Goal: Task Accomplishment & Management: Use online tool/utility

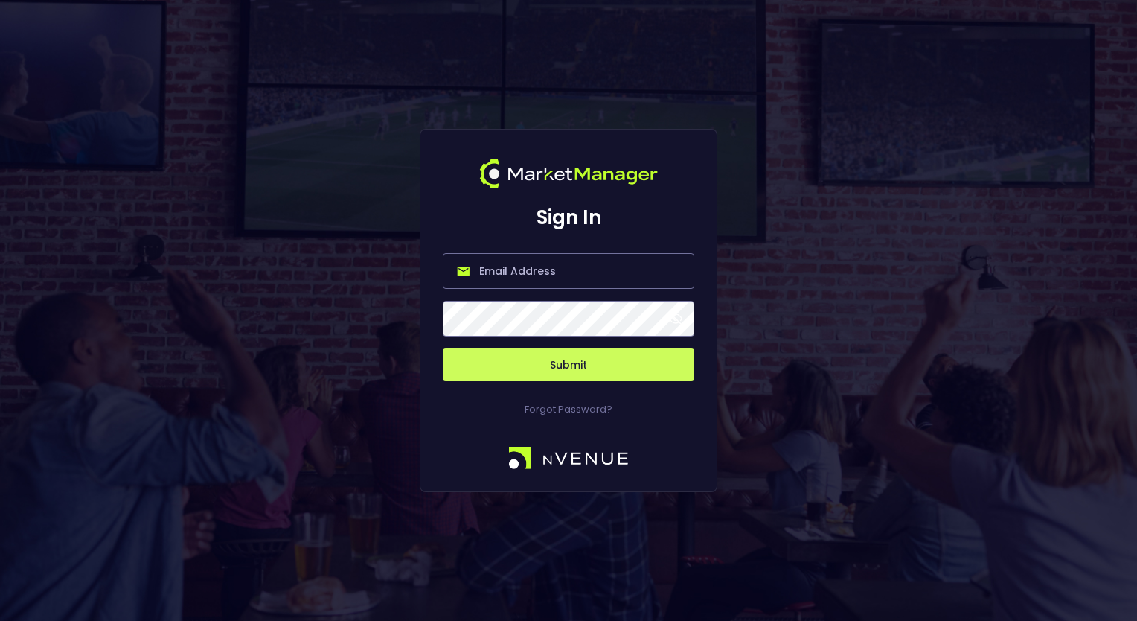
click at [502, 277] on input "email" at bounding box center [569, 271] width 252 height 36
paste input "[EMAIL_ADDRESS][DOMAIN_NAME]"
type input "[EMAIL_ADDRESS][DOMAIN_NAME]"
click at [545, 362] on button "Submit" at bounding box center [569, 364] width 252 height 33
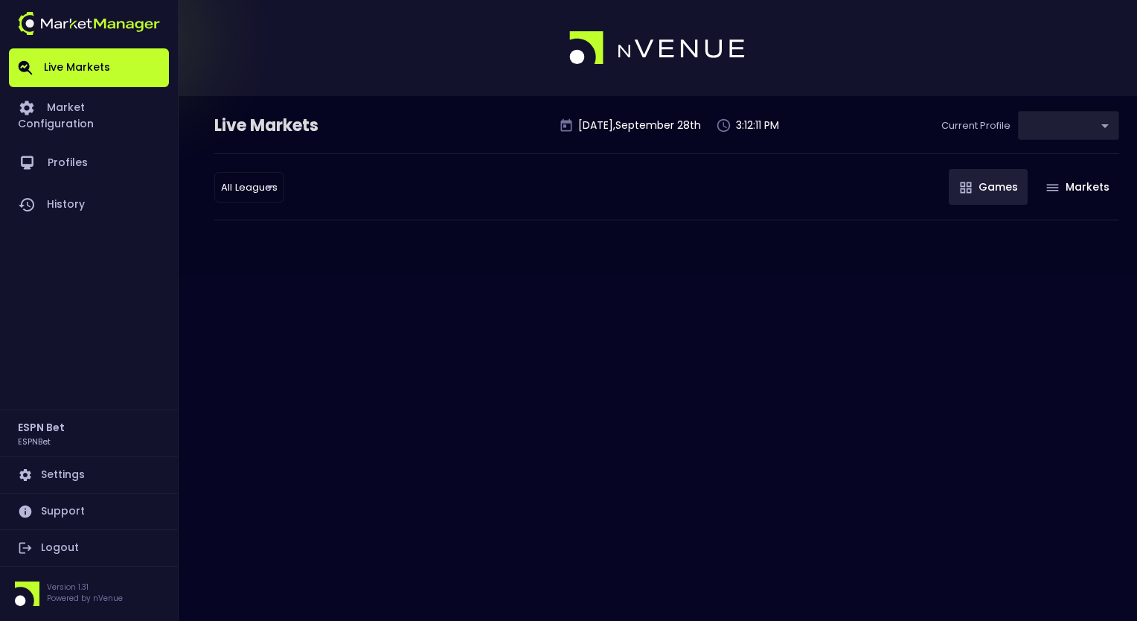
type input "ccd391b1-0857-45d8-83ee-4c9c571a2559"
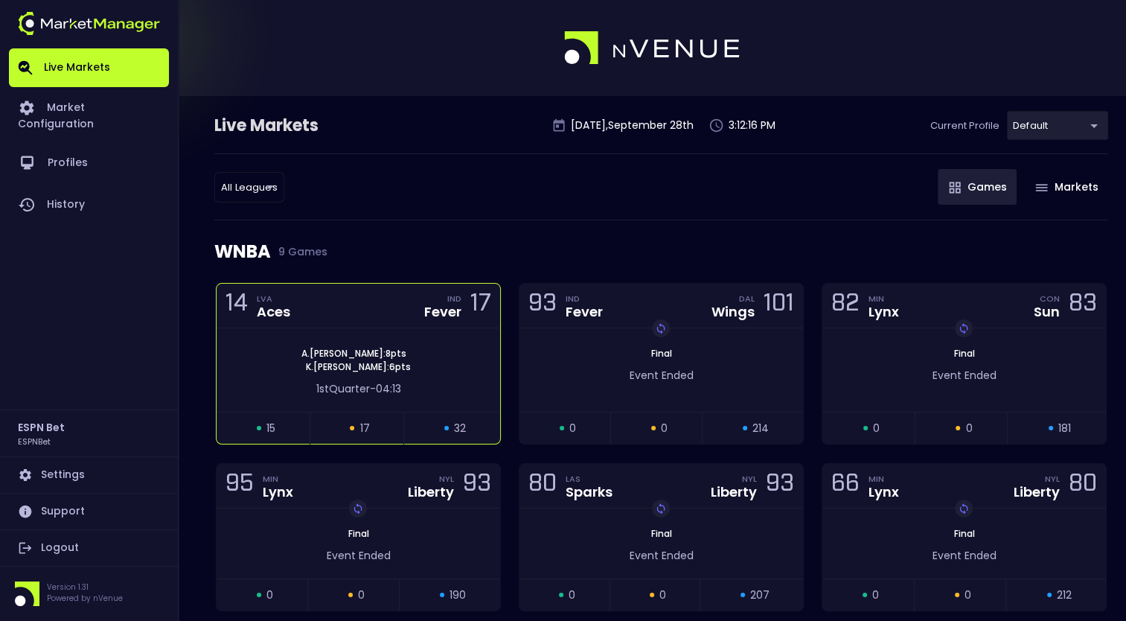
click at [357, 350] on span "A . Wilson : 8 pts" at bounding box center [354, 353] width 114 height 13
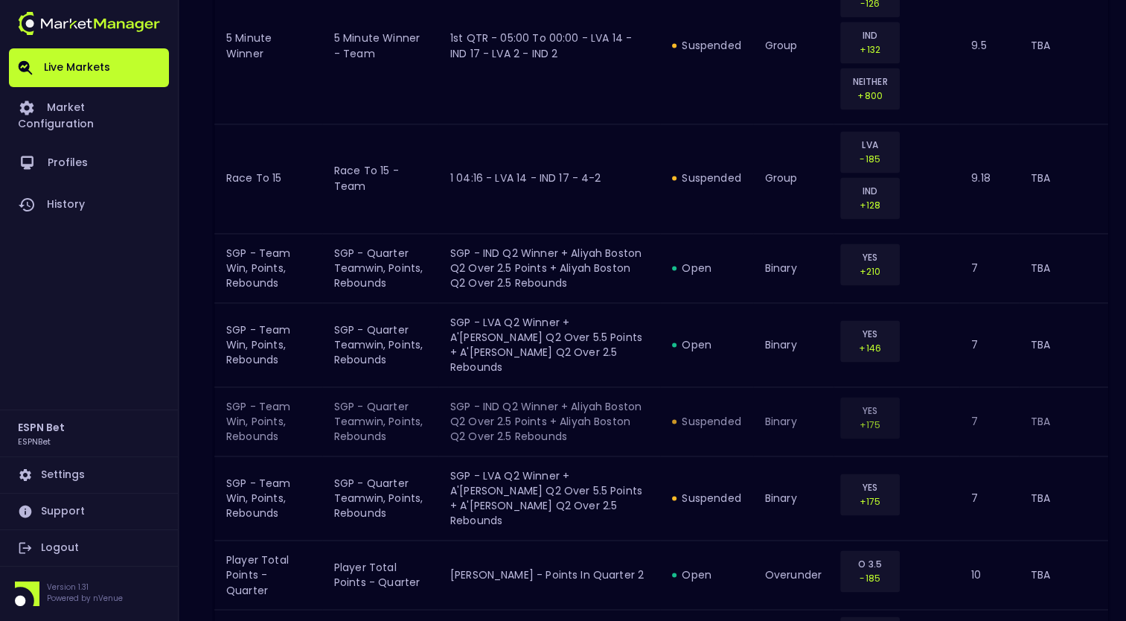
scroll to position [2763, 0]
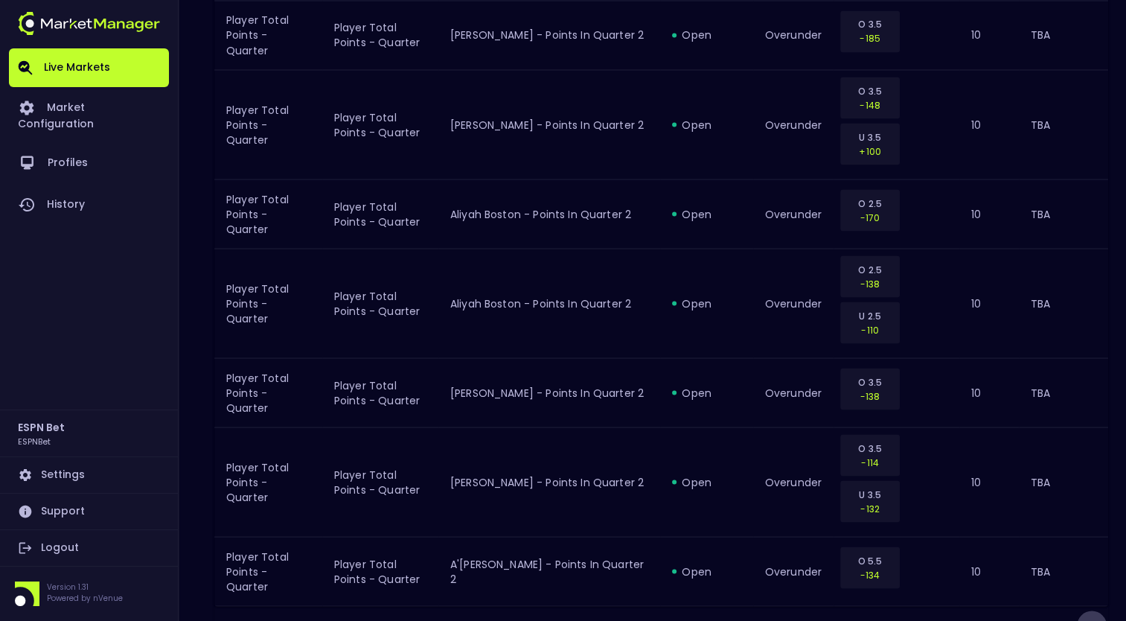
click at [1095, 616] on icon "Go to next page" at bounding box center [1092, 625] width 18 height 18
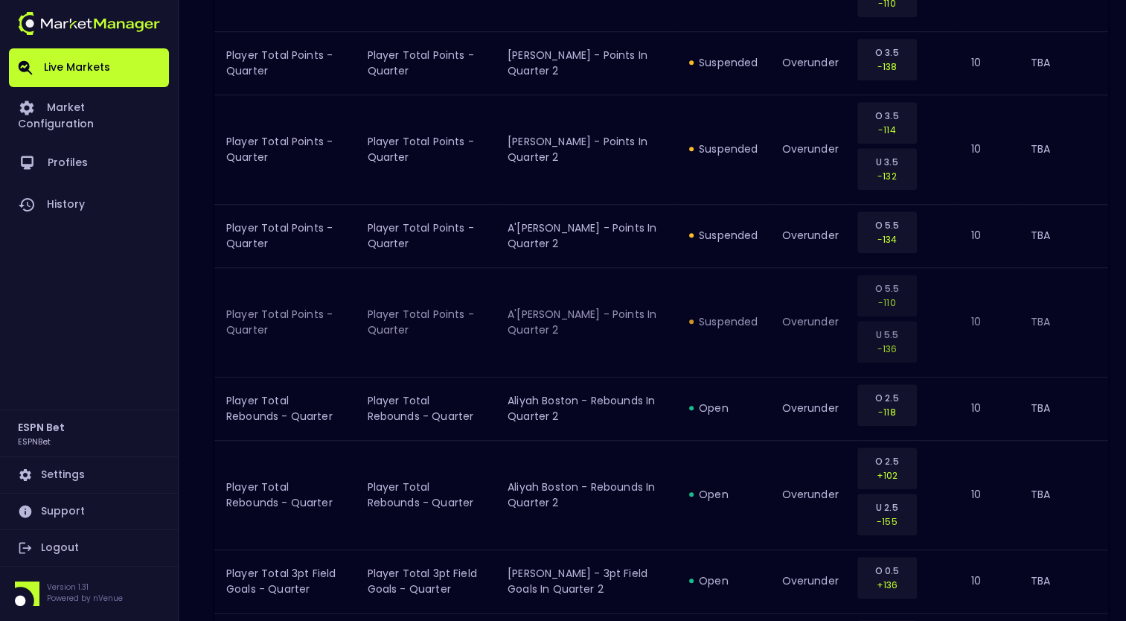
scroll to position [978, 0]
click at [731, 320] on div "suspended" at bounding box center [723, 322] width 68 height 15
click at [725, 323] on div "suspended" at bounding box center [723, 322] width 68 height 15
click at [692, 324] on div "suspended" at bounding box center [723, 322] width 68 height 15
click at [648, 314] on td "A'[PERSON_NAME] - Points in Quarter 2" at bounding box center [587, 323] width 182 height 109
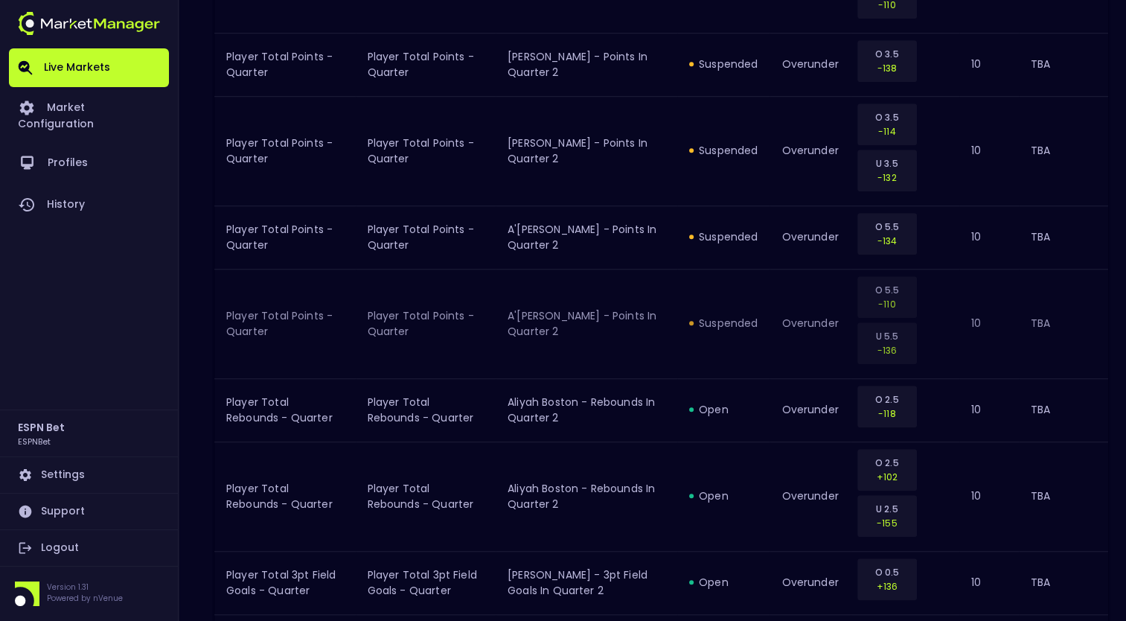
click at [257, 315] on td "Player Total Points - Quarter" at bounding box center [284, 323] width 141 height 109
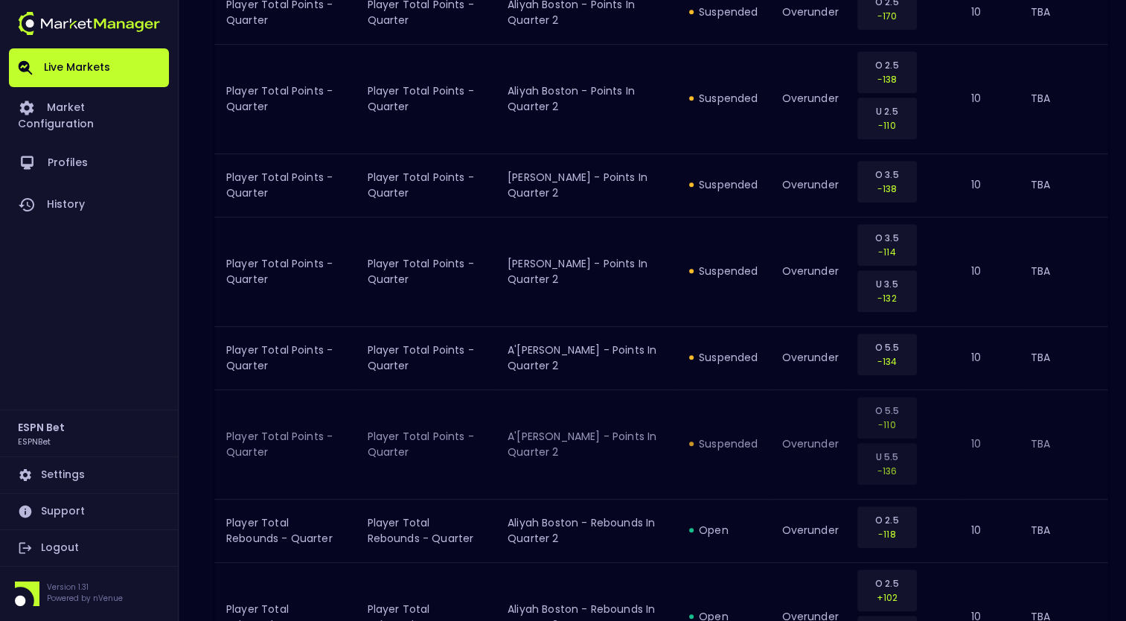
scroll to position [842, 0]
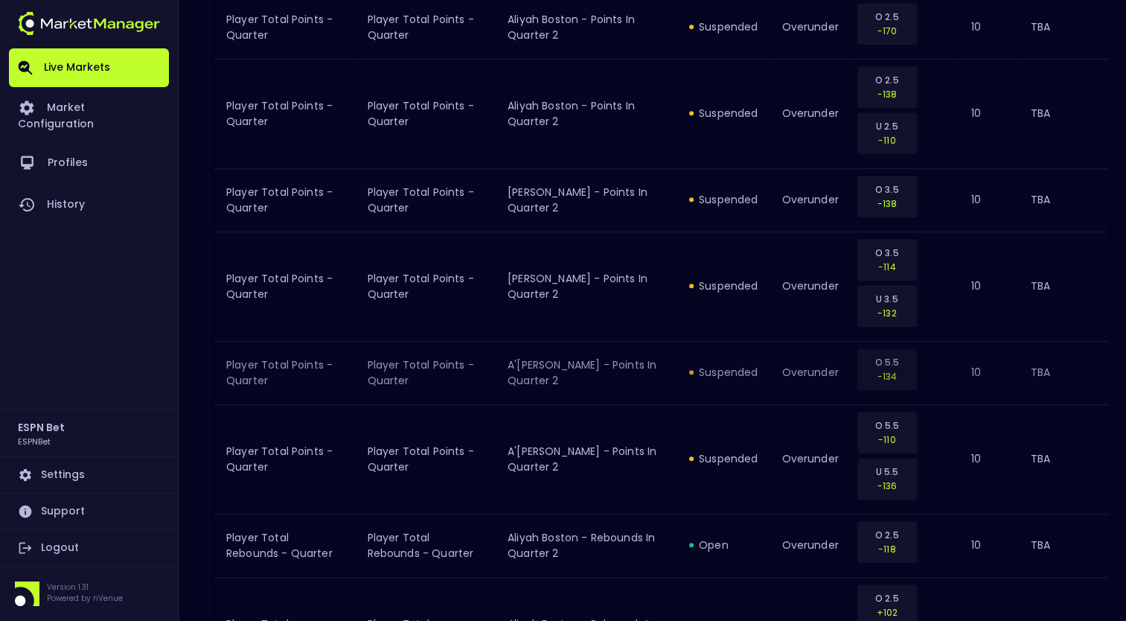
click at [717, 365] on div "suspended" at bounding box center [723, 372] width 68 height 15
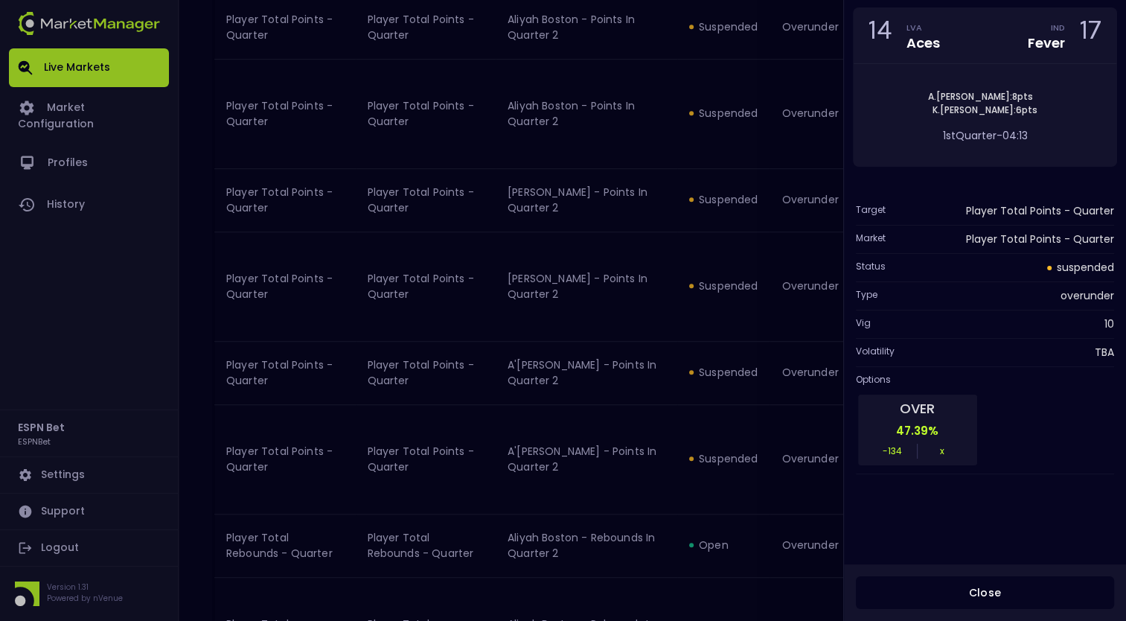
click at [956, 410] on p "OVER" at bounding box center [918, 409] width 100 height 16
click at [574, 377] on div at bounding box center [563, 310] width 1126 height 621
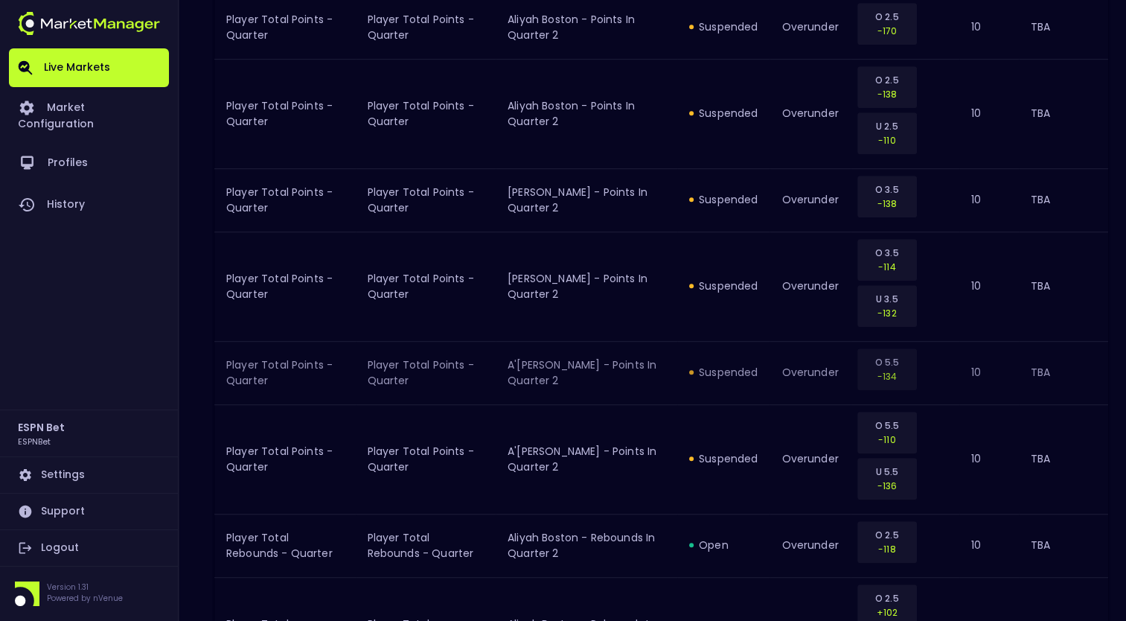
click at [554, 375] on td "A'[PERSON_NAME] - Points in Quarter 2" at bounding box center [587, 372] width 182 height 63
click at [543, 287] on td "[PERSON_NAME] - Points in Quarter 2" at bounding box center [587, 285] width 182 height 109
click at [736, 280] on div "suspended" at bounding box center [723, 285] width 68 height 15
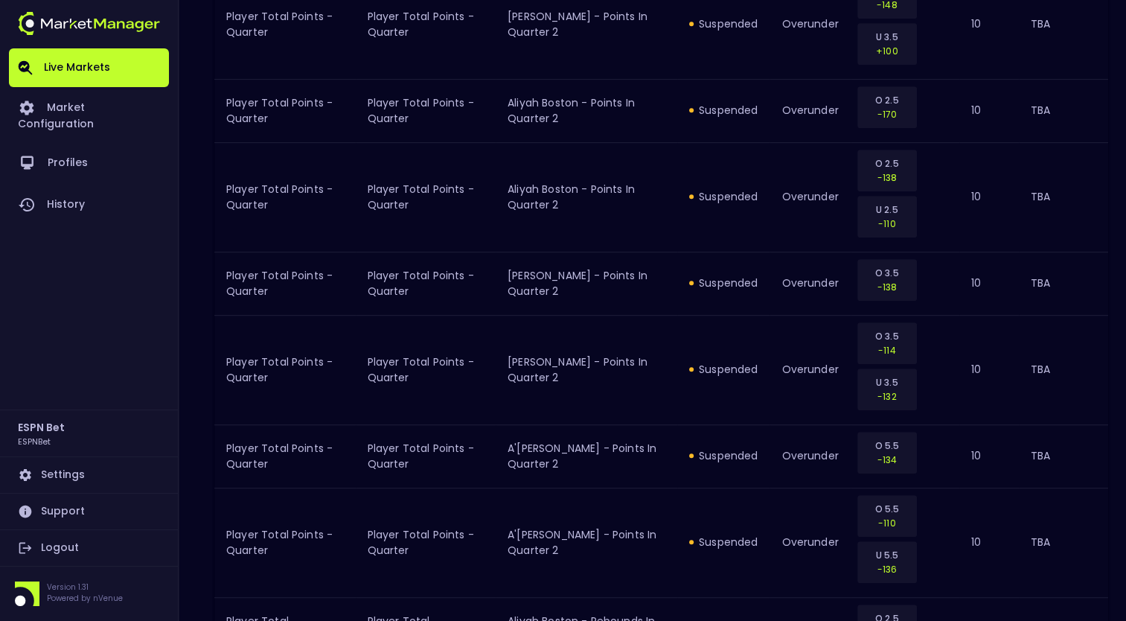
scroll to position [760, 0]
click at [725, 361] on div "suspended" at bounding box center [723, 368] width 68 height 15
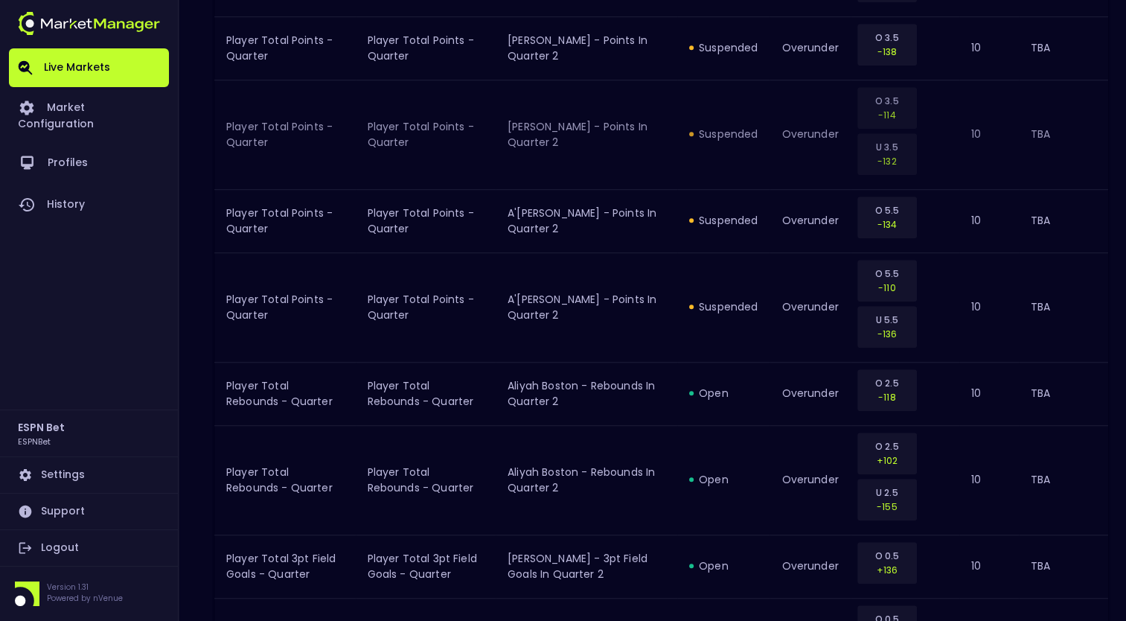
scroll to position [995, 0]
click at [732, 305] on div "suspended" at bounding box center [723, 305] width 68 height 15
click at [996, 296] on td "10" at bounding box center [988, 306] width 59 height 109
click at [289, 302] on td "Player Total Points - Quarter" at bounding box center [284, 306] width 141 height 109
click at [479, 283] on td "Player Total Points - Quarter" at bounding box center [426, 306] width 141 height 109
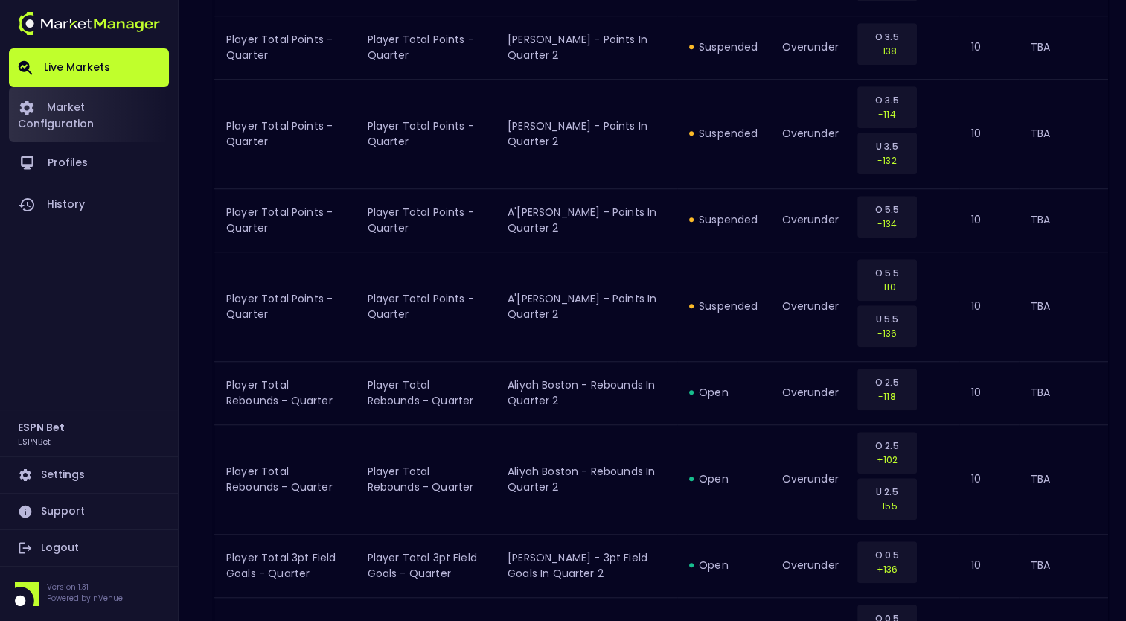
click at [95, 105] on link "Market Configuration" at bounding box center [89, 114] width 160 height 55
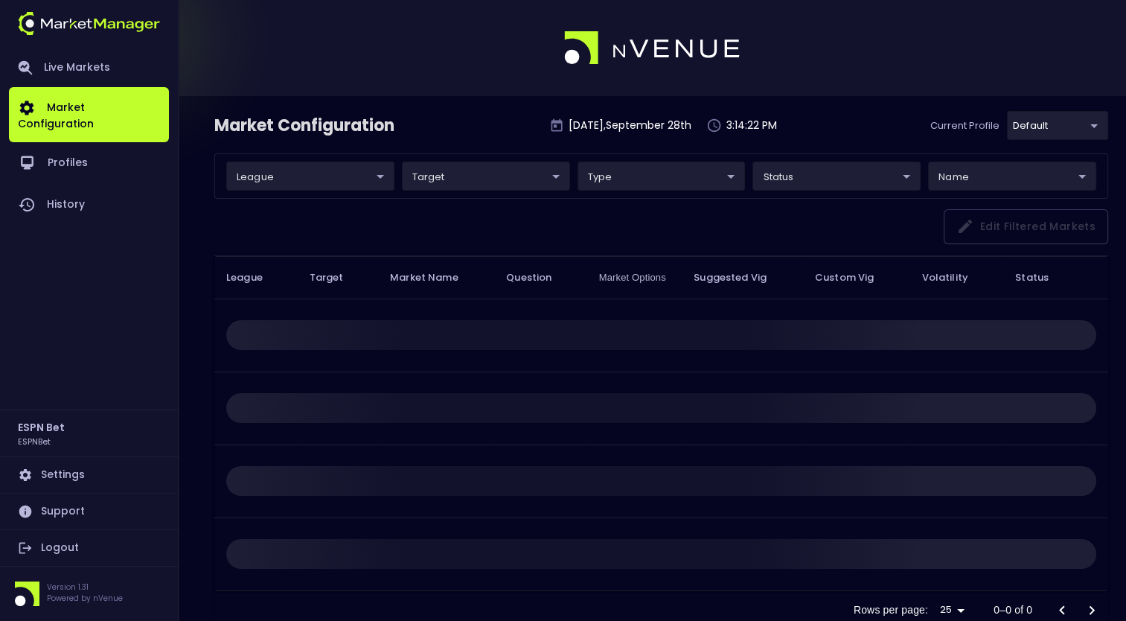
type input "ccd391b1-0857-45d8-83ee-4c9c571a2559"
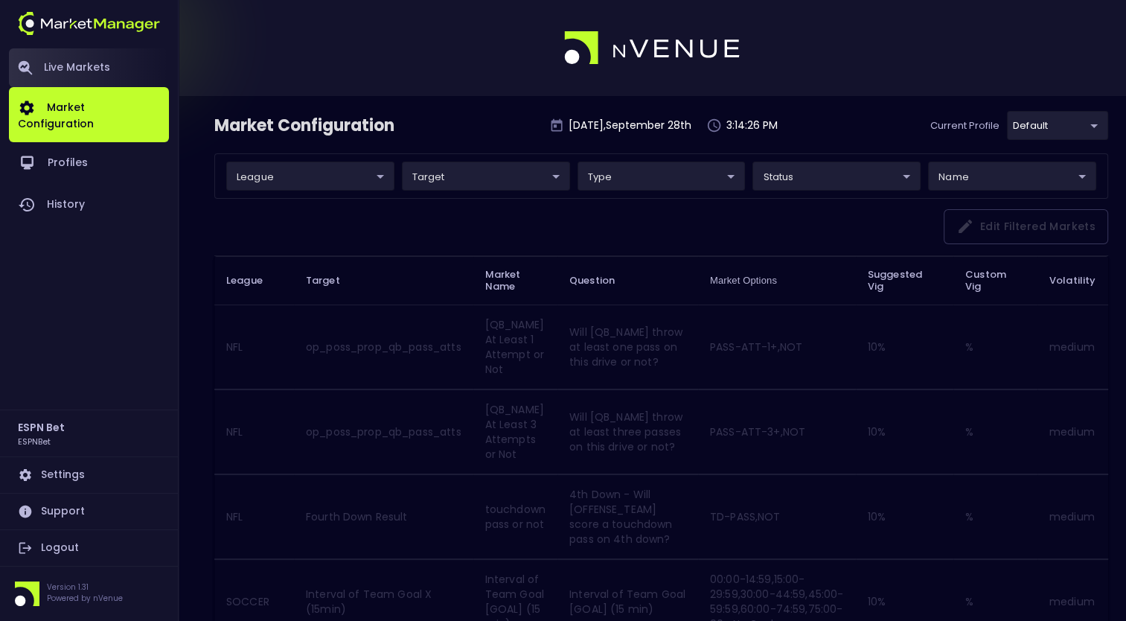
click at [92, 70] on link "Live Markets" at bounding box center [89, 67] width 160 height 39
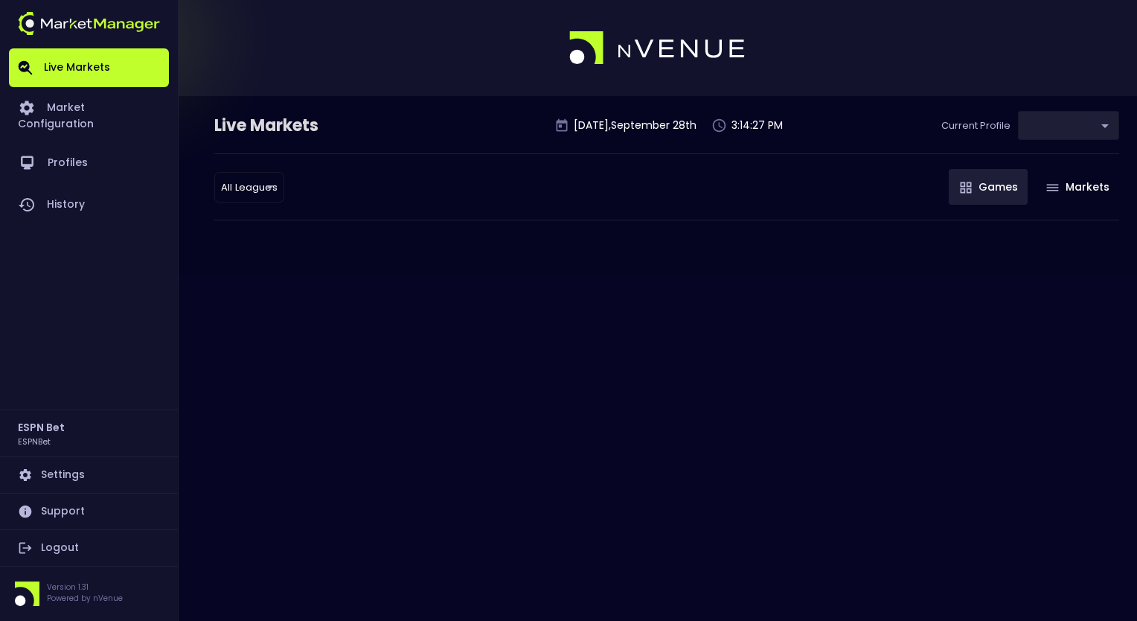
type input "ccd391b1-0857-45d8-83ee-4c9c571a2559"
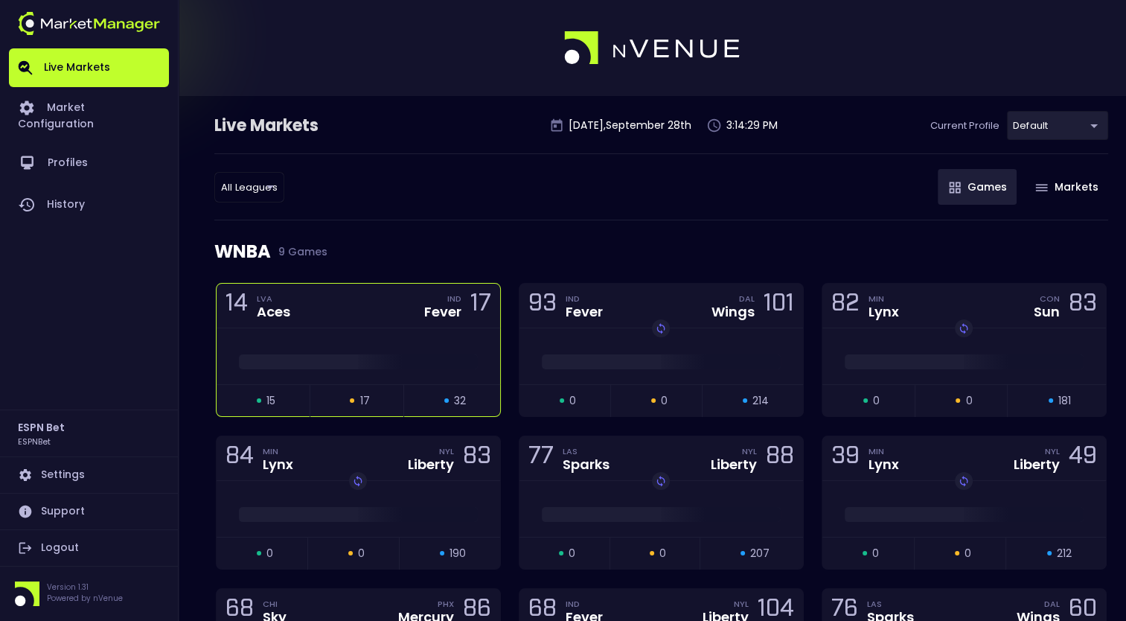
click at [455, 348] on div at bounding box center [359, 358] width 284 height 22
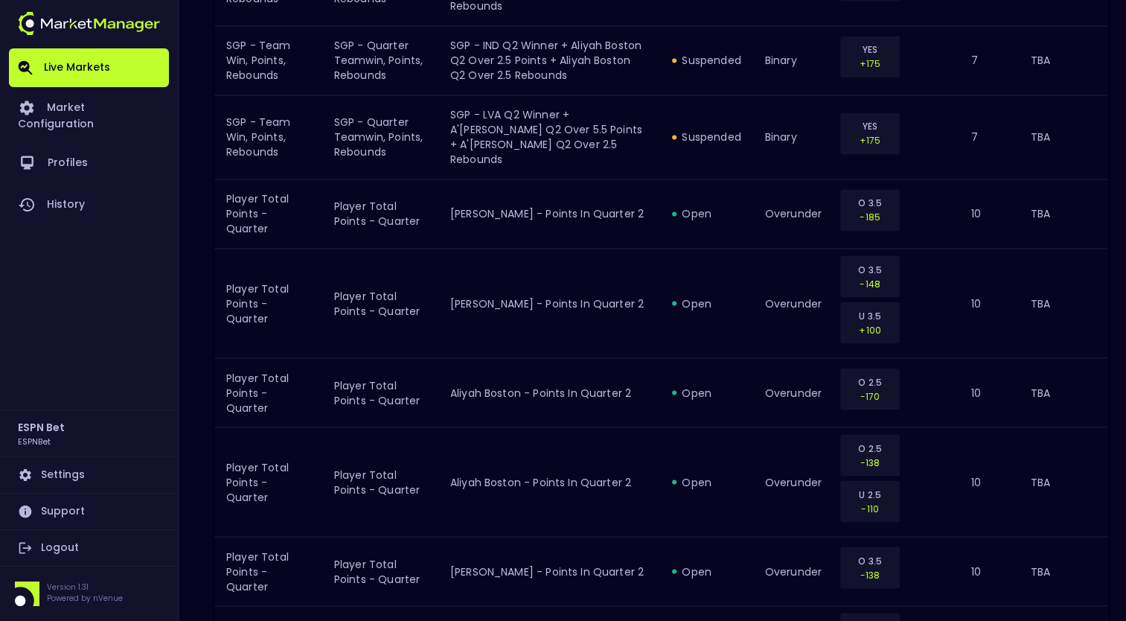
scroll to position [2746, 0]
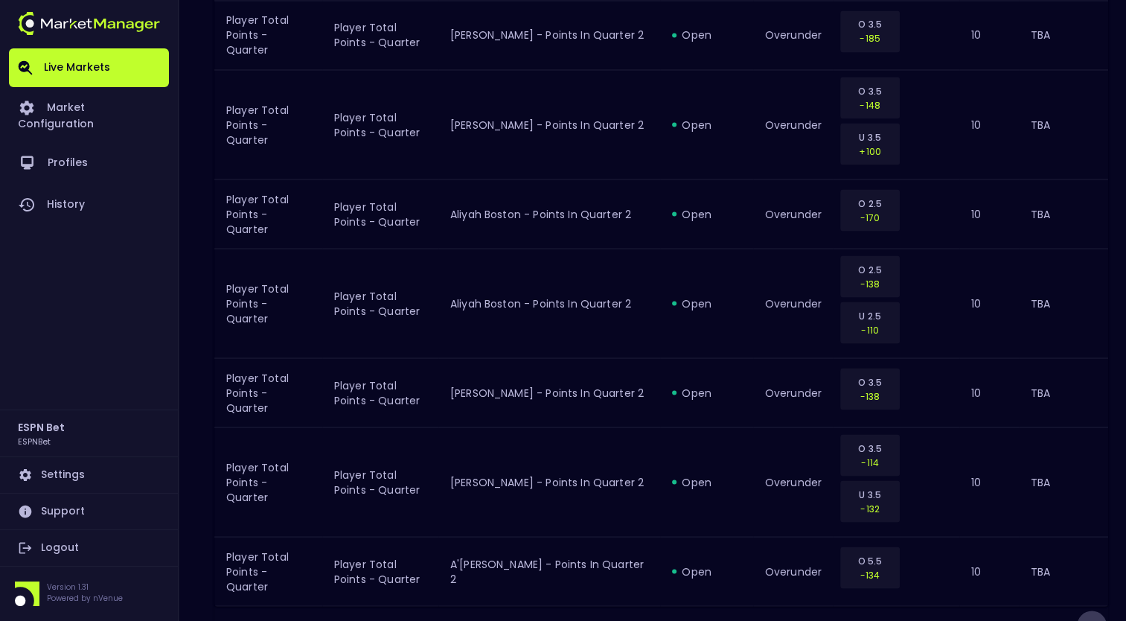
click at [1091, 616] on icon "Go to next page" at bounding box center [1092, 625] width 18 height 18
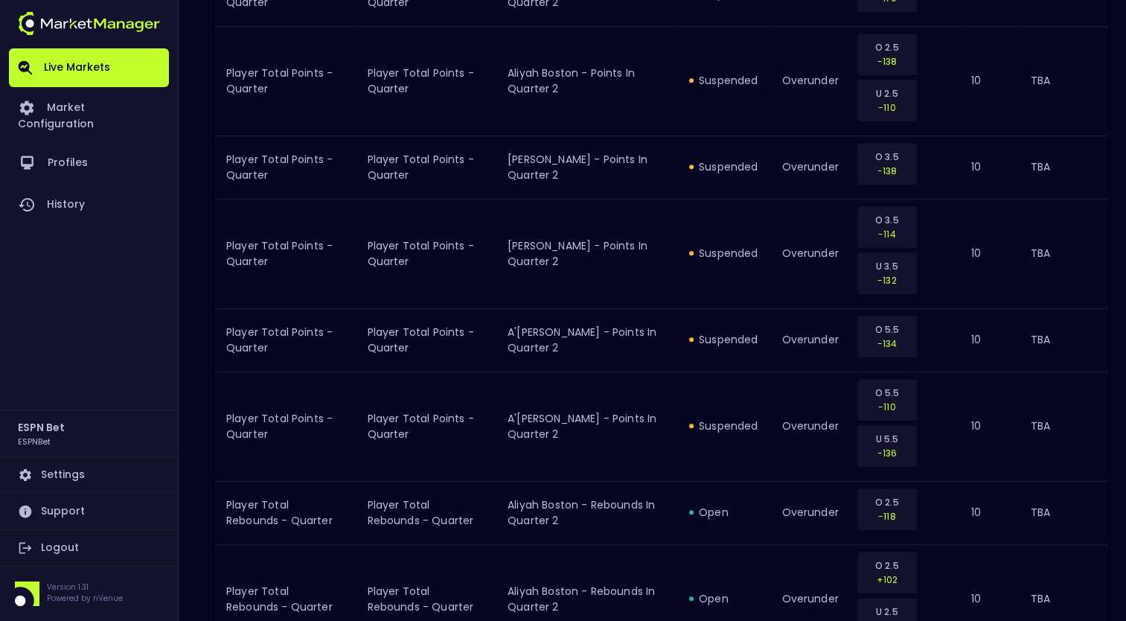
scroll to position [855, 0]
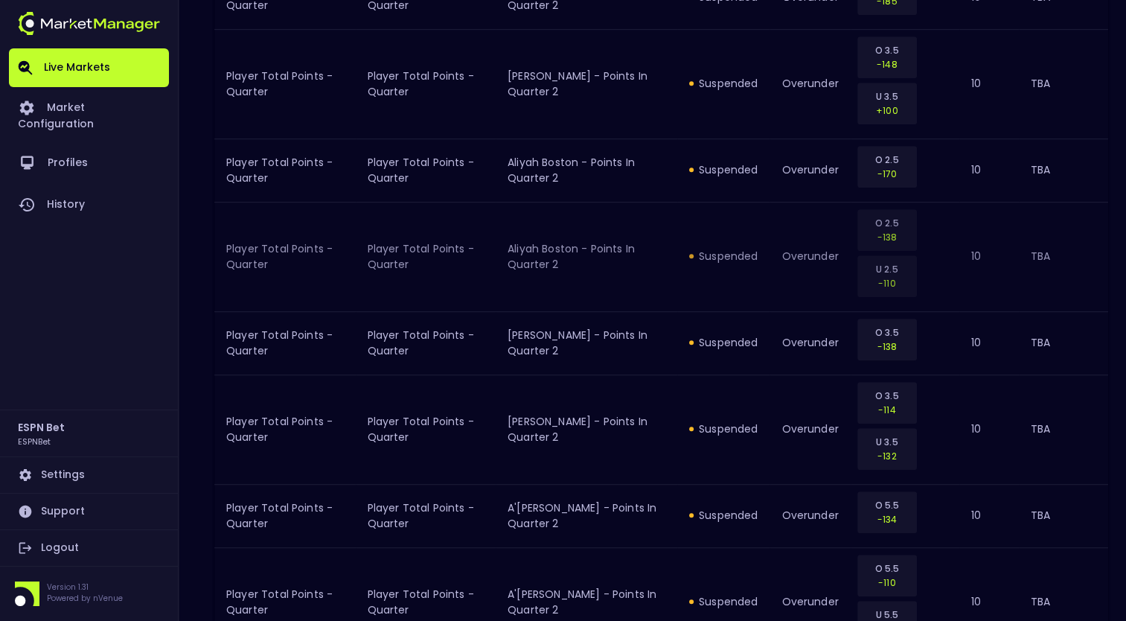
click at [737, 299] on td "suspended" at bounding box center [723, 256] width 92 height 109
click at [623, 363] on td "[PERSON_NAME] - Points in Quarter 2" at bounding box center [587, 342] width 182 height 63
click at [993, 341] on td "10" at bounding box center [988, 342] width 59 height 63
click at [1027, 344] on td "TBA" at bounding box center [1063, 342] width 89 height 63
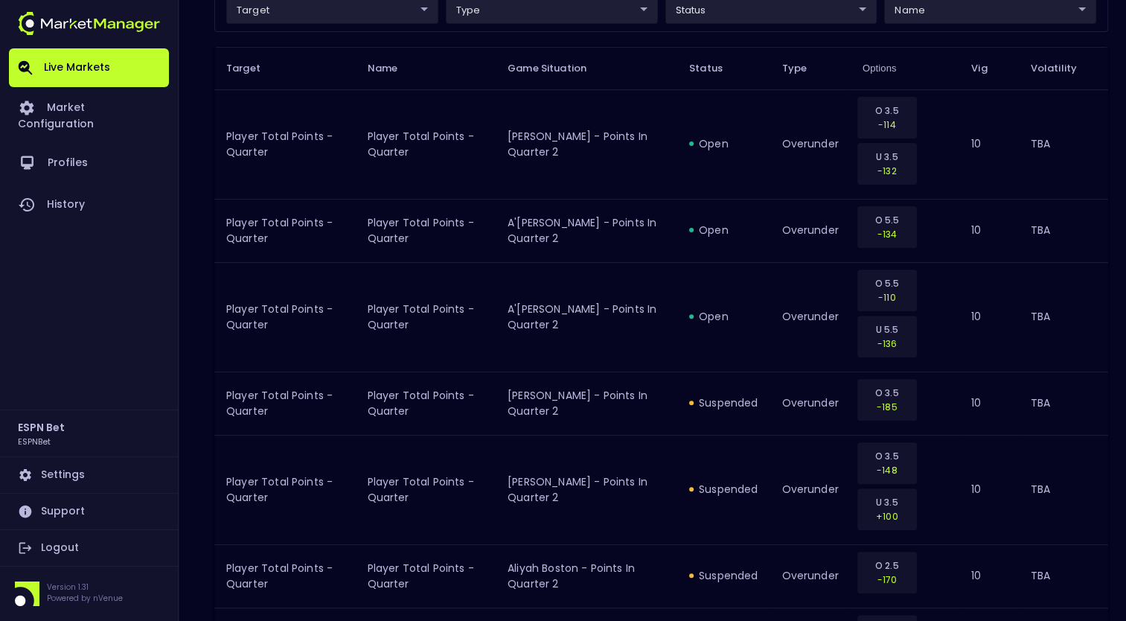
scroll to position [464, 0]
click at [958, 333] on td "O 5.5 -110 U 5.5 -136" at bounding box center [905, 318] width 109 height 109
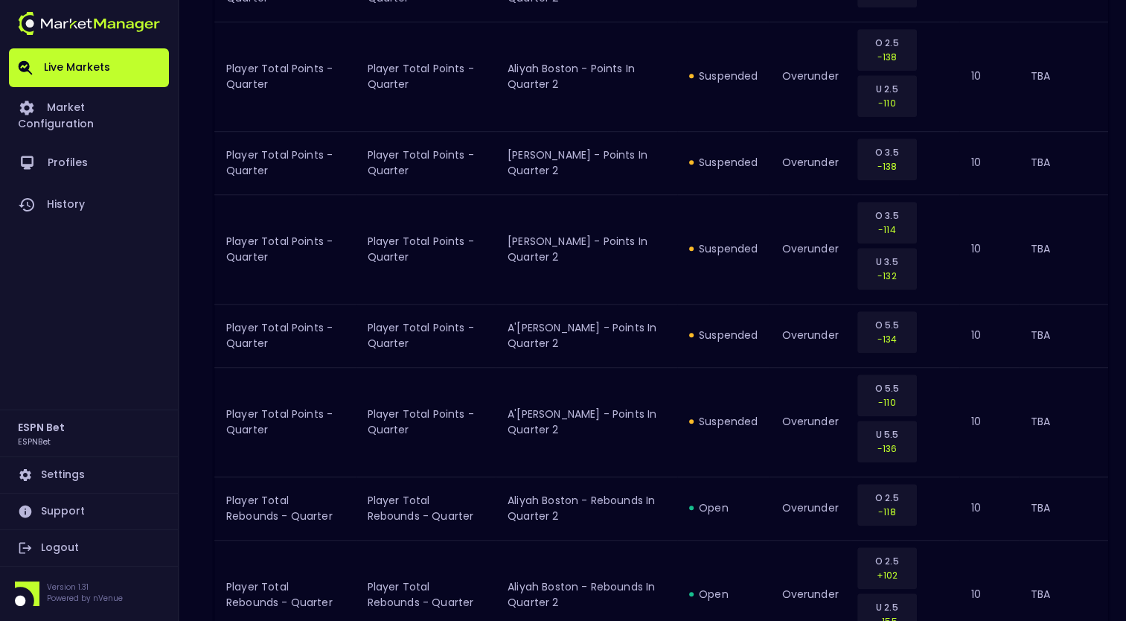
scroll to position [1053, 0]
click at [719, 330] on div "suspended" at bounding box center [723, 334] width 68 height 15
drag, startPoint x: 719, startPoint y: 330, endPoint x: 646, endPoint y: 324, distance: 73.2
click at [646, 324] on td "A'[PERSON_NAME] - Points in Quarter 2" at bounding box center [587, 334] width 182 height 63
click at [884, 331] on p "-134" at bounding box center [887, 338] width 40 height 14
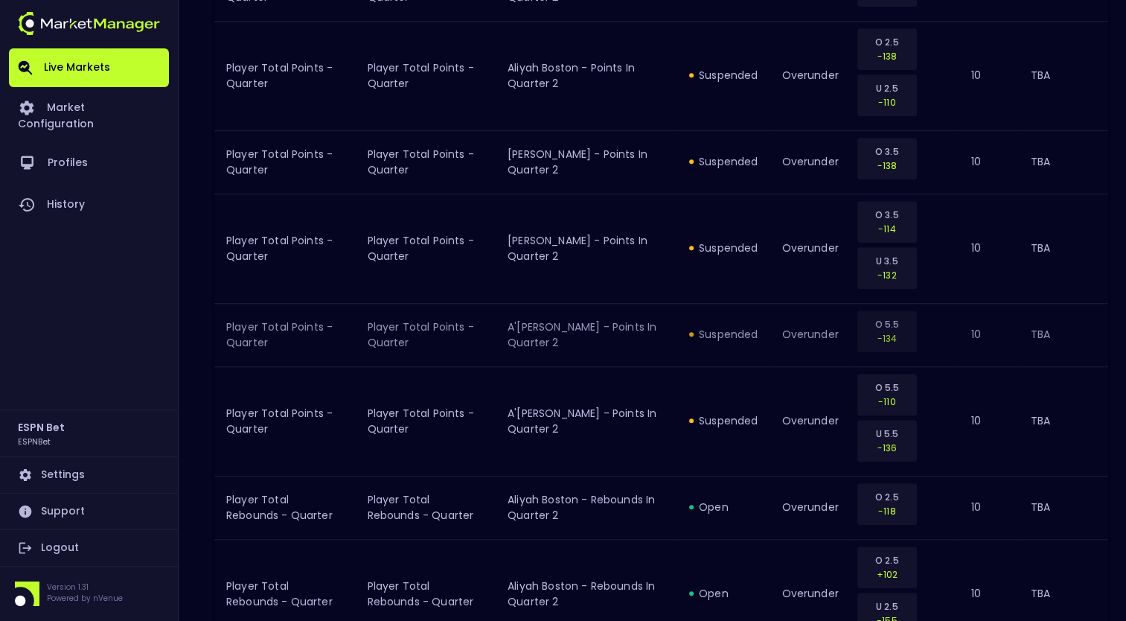
click at [884, 331] on p "-134" at bounding box center [887, 338] width 40 height 14
click at [884, 337] on p "-134" at bounding box center [887, 338] width 40 height 14
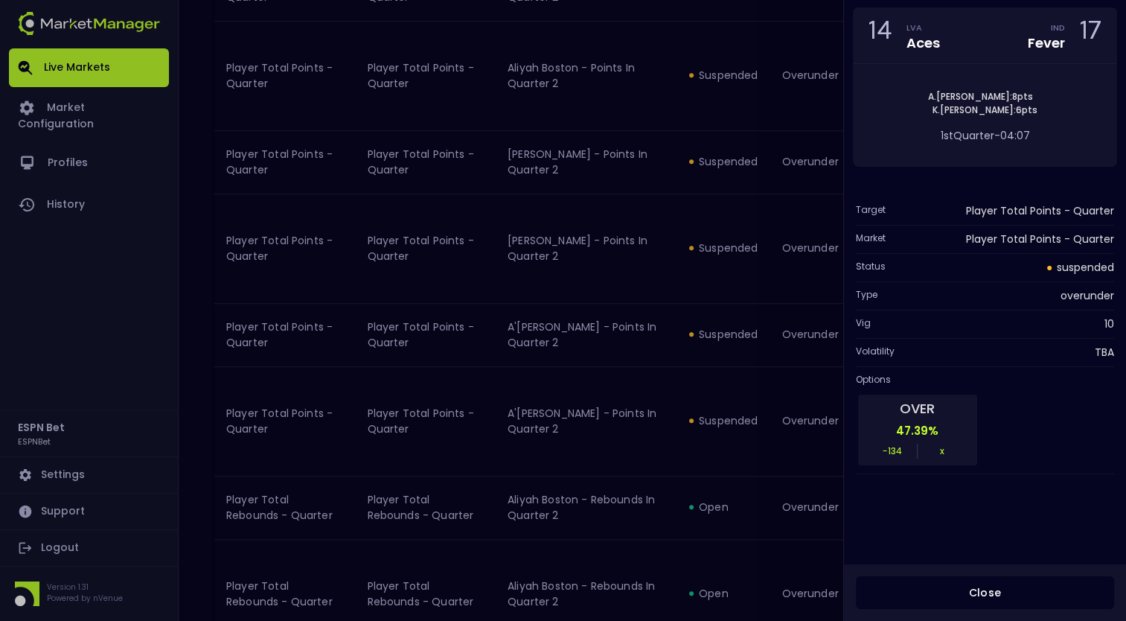
click at [884, 337] on div at bounding box center [563, 310] width 1126 height 621
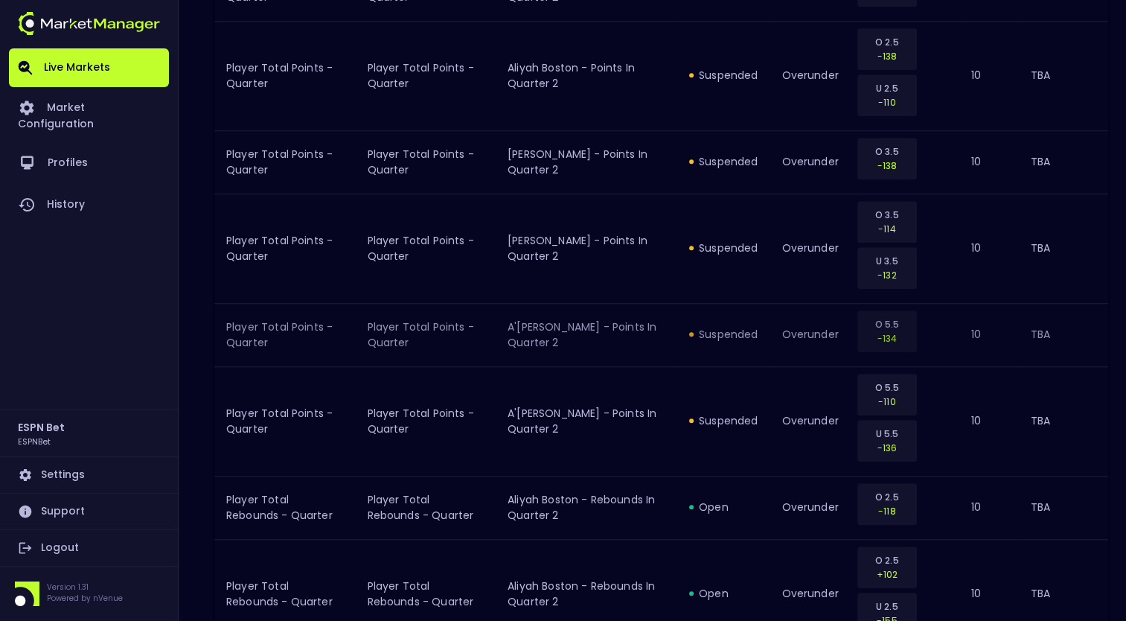
click at [884, 337] on p "-134" at bounding box center [887, 338] width 40 height 14
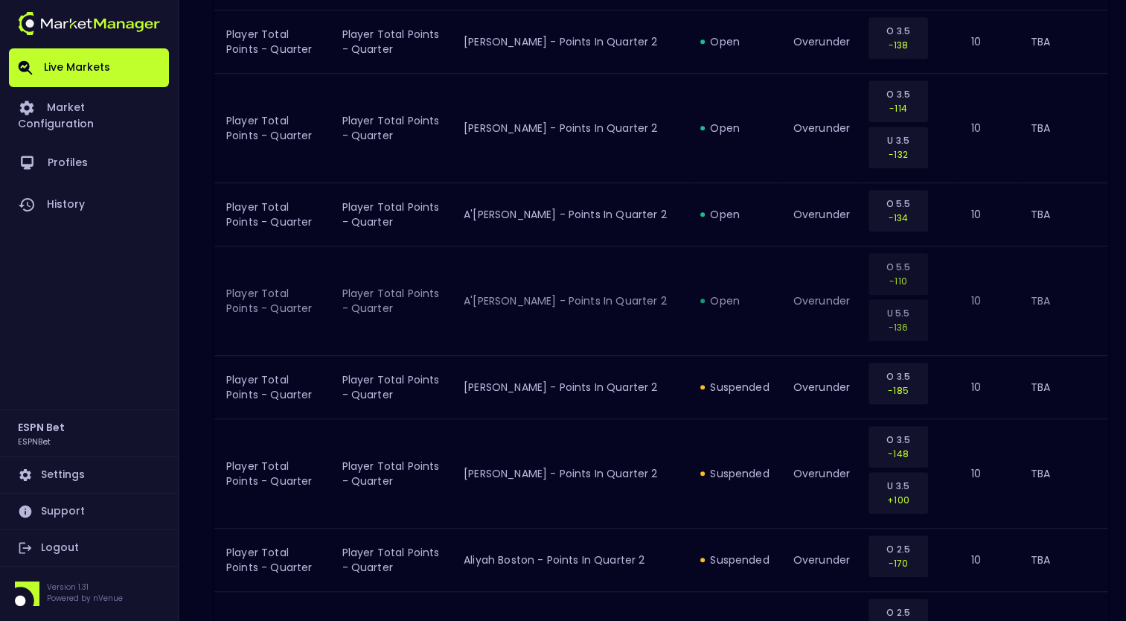
scroll to position [996, 0]
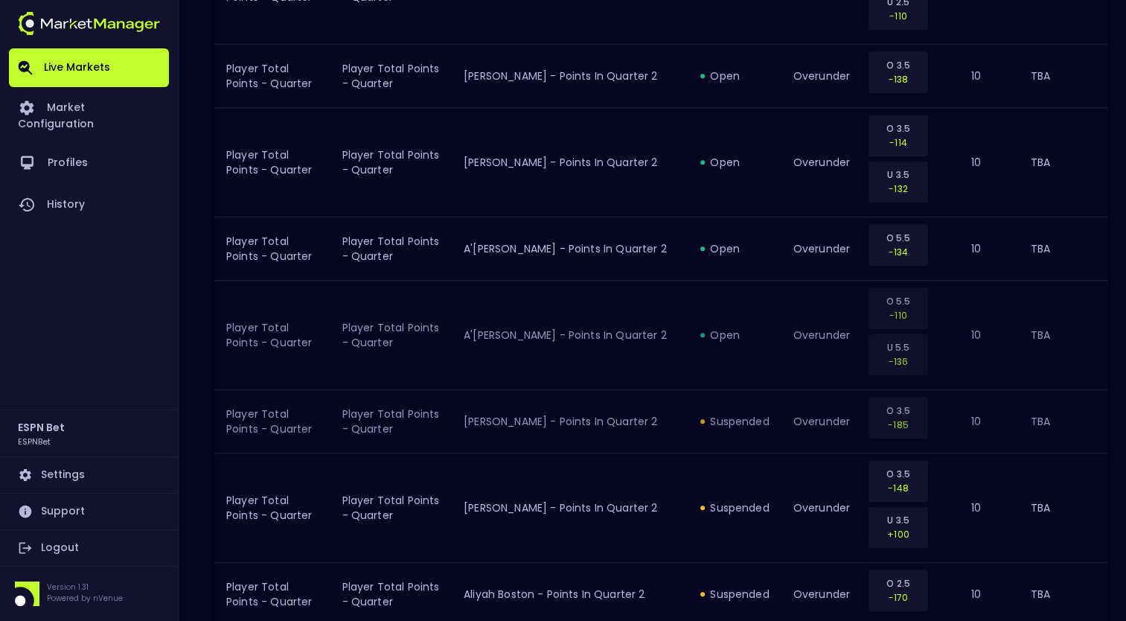
click at [896, 409] on p "O 3.5" at bounding box center [898, 410] width 40 height 14
drag, startPoint x: 896, startPoint y: 409, endPoint x: 885, endPoint y: 417, distance: 12.8
click at [885, 417] on p "-185" at bounding box center [898, 424] width 40 height 14
click at [324, 417] on td "Player Total Points - Quarter" at bounding box center [272, 420] width 116 height 63
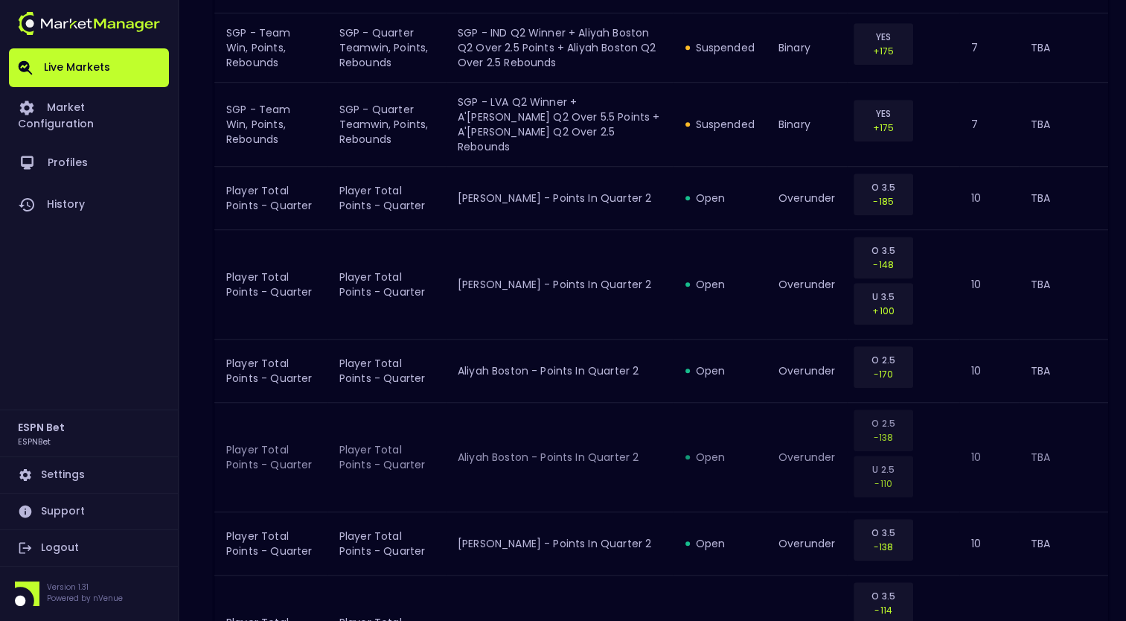
scroll to position [1074, 0]
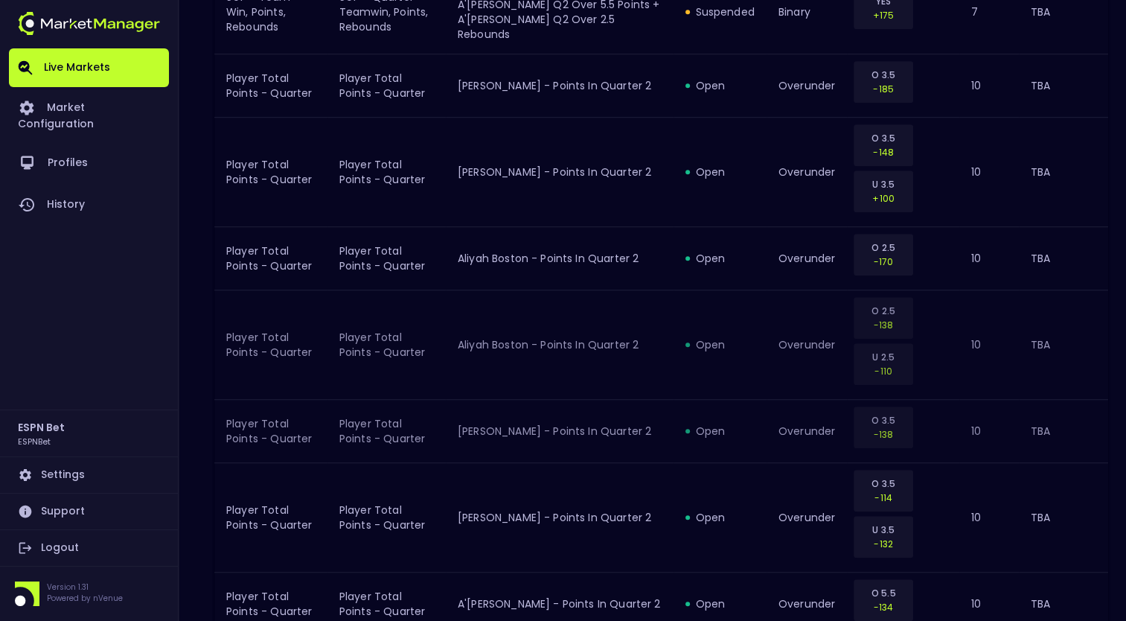
click at [879, 427] on p "-138" at bounding box center [883, 434] width 40 height 14
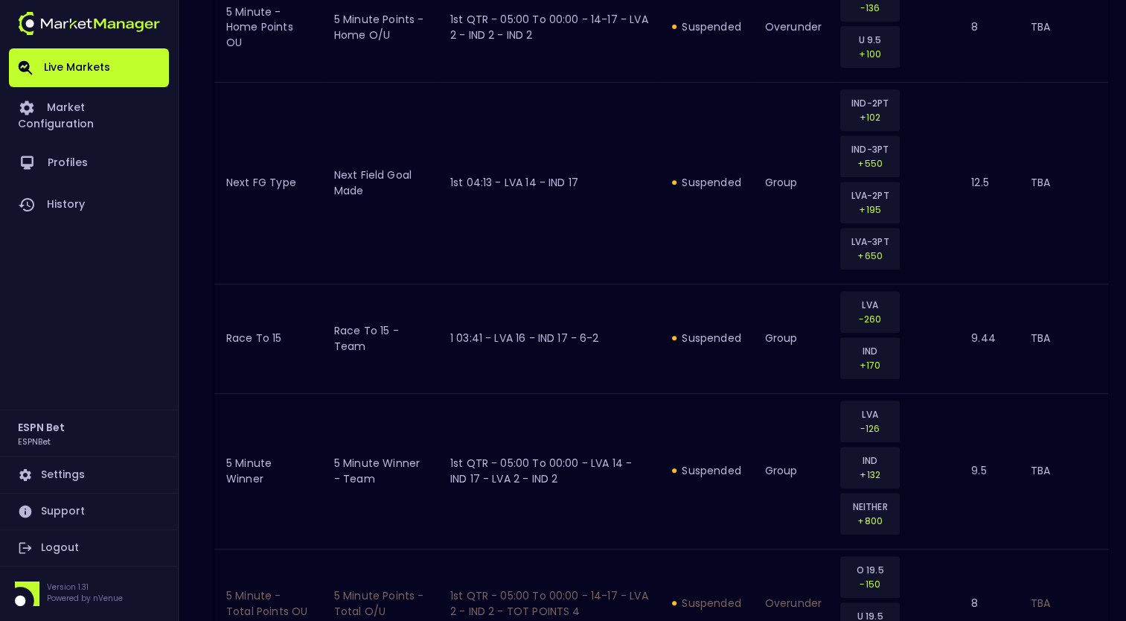
scroll to position [585, 0]
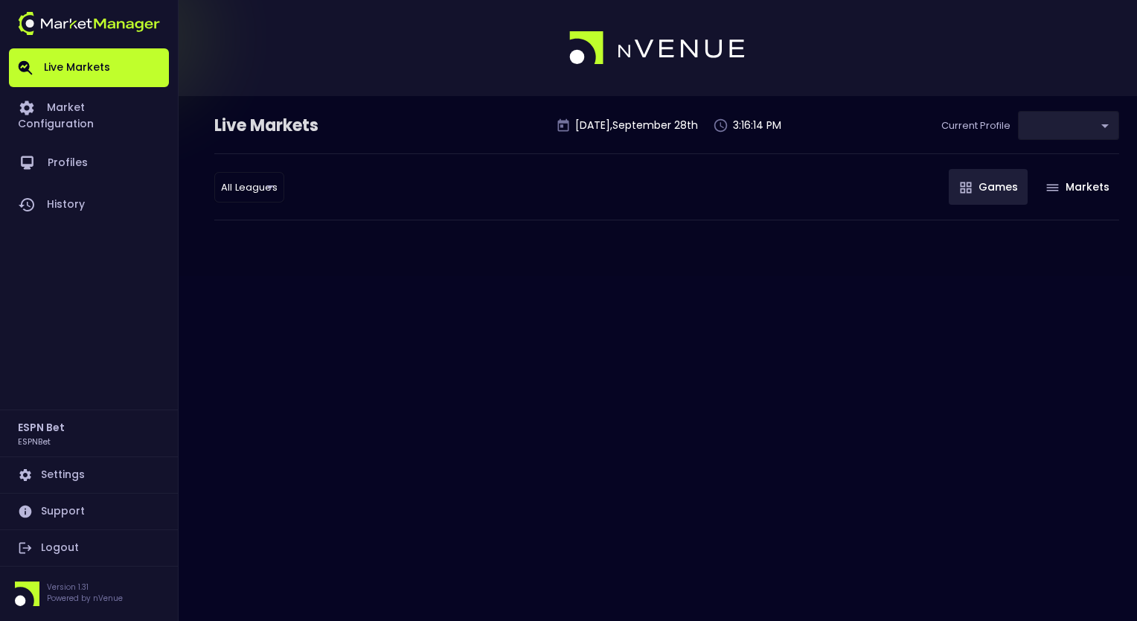
type input "ccd391b1-0857-45d8-83ee-4c9c571a2559"
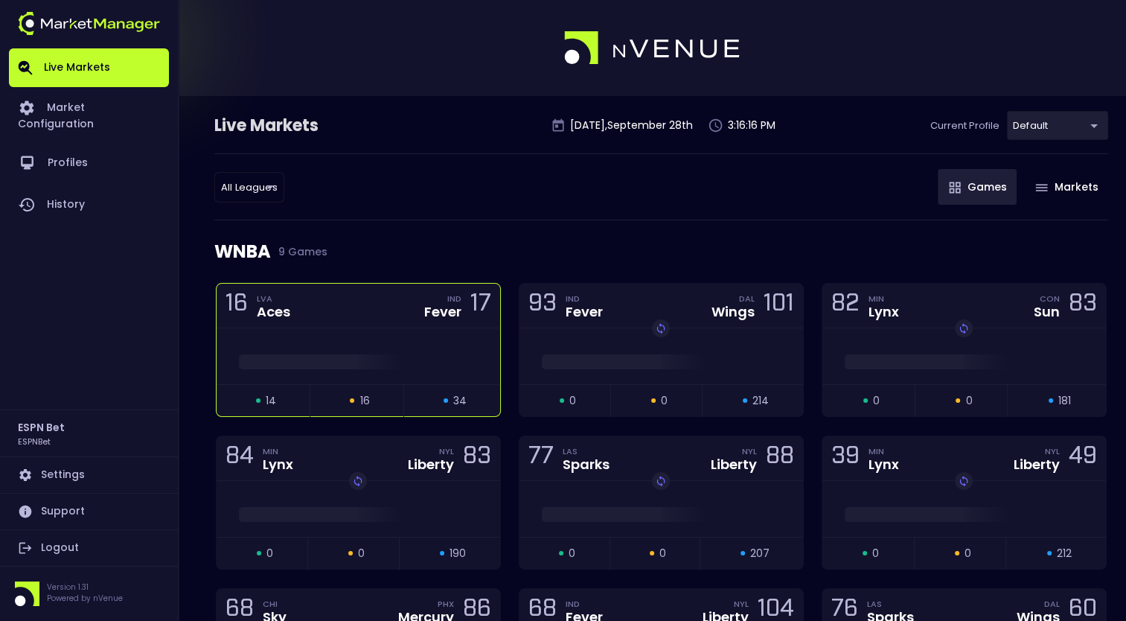
click at [345, 314] on div "16 LVA Aces IND Fever 17" at bounding box center [359, 306] width 284 height 45
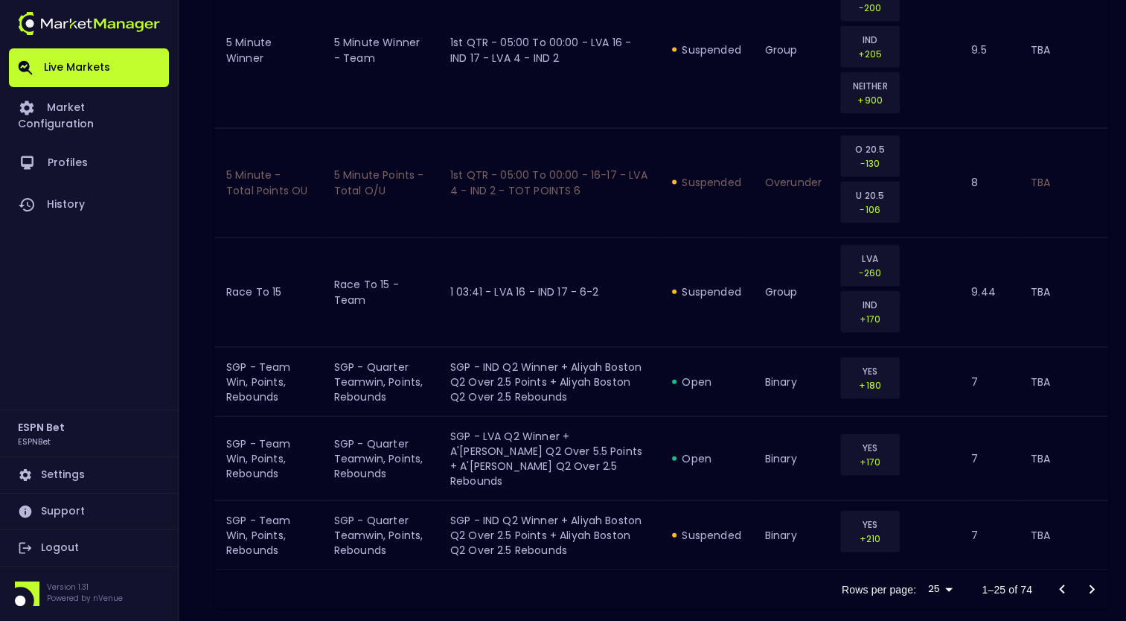
scroll to position [3264, 0]
click at [1095, 577] on icon "Go to next page" at bounding box center [1092, 586] width 18 height 18
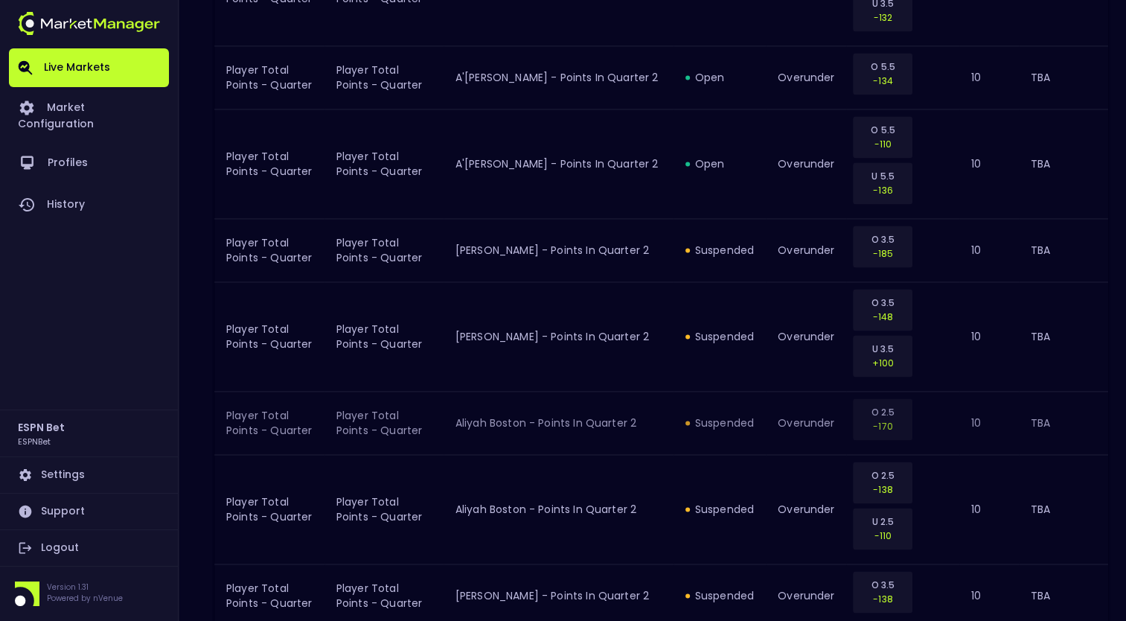
scroll to position [2191, 0]
click at [732, 501] on div "suspended" at bounding box center [719, 508] width 68 height 15
drag, startPoint x: 732, startPoint y: 455, endPoint x: 701, endPoint y: 457, distance: 31.3
click at [701, 501] on div "suspended" at bounding box center [719, 508] width 68 height 15
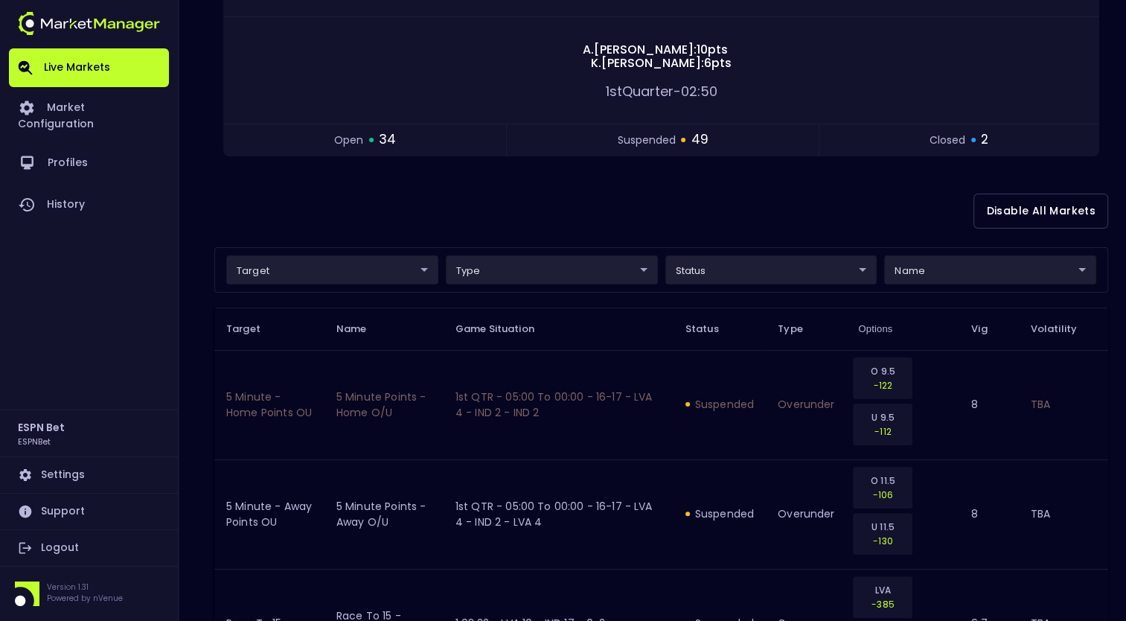
scroll to position [0, 0]
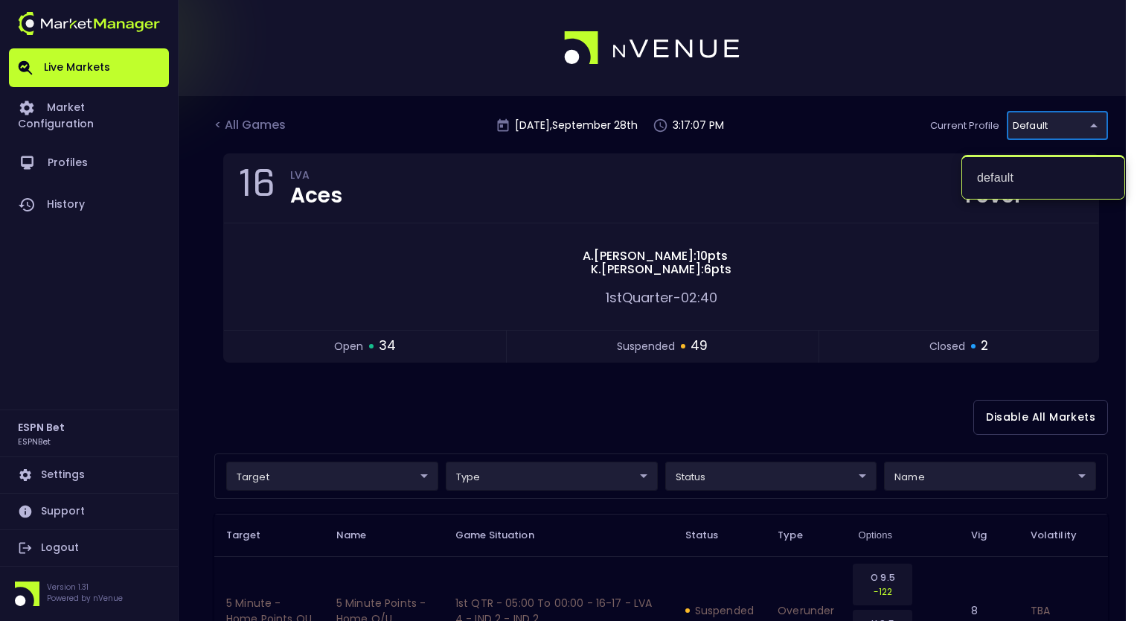
click at [910, 140] on div at bounding box center [568, 310] width 1137 height 621
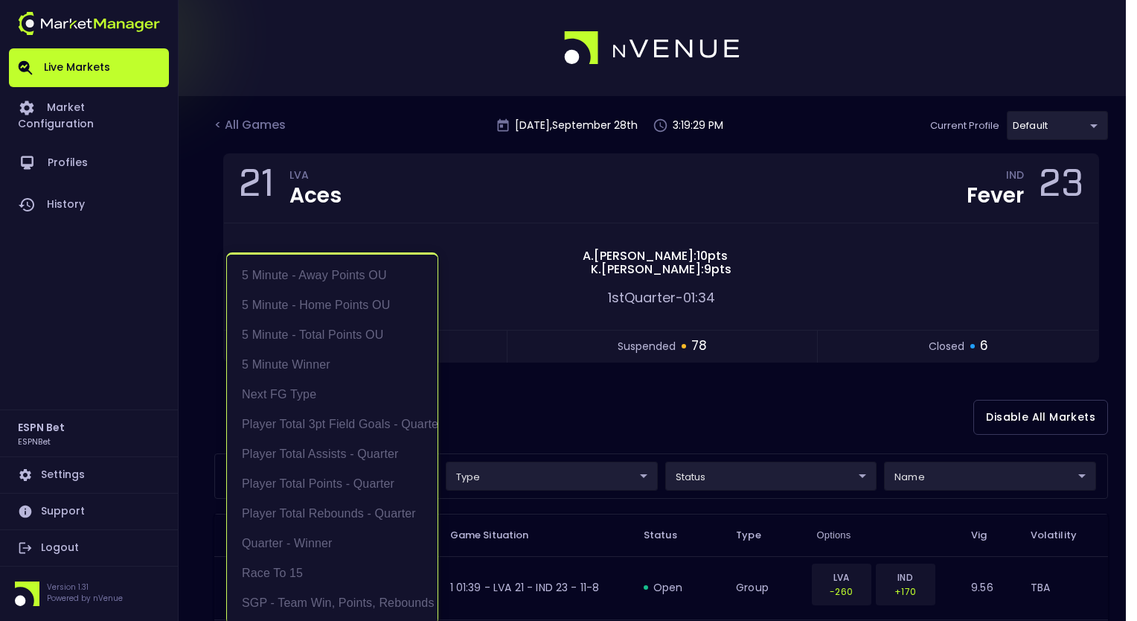
click at [465, 472] on div at bounding box center [568, 310] width 1137 height 621
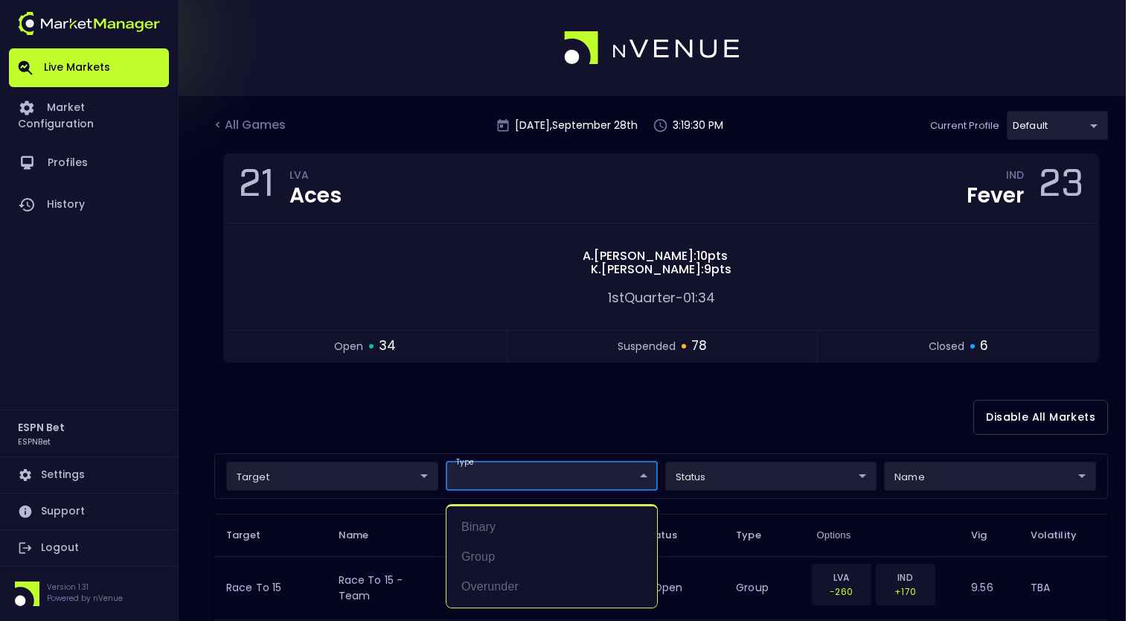
click at [375, 466] on div at bounding box center [568, 310] width 1137 height 621
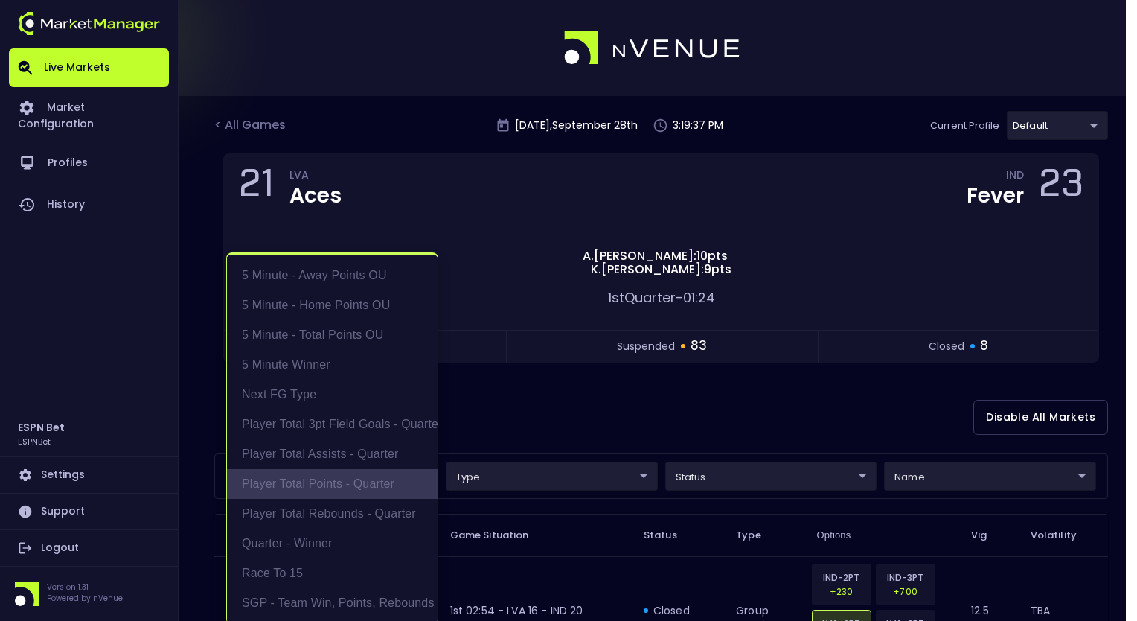
click at [345, 478] on li "Player Total Points - Quarter" at bounding box center [332, 484] width 211 height 30
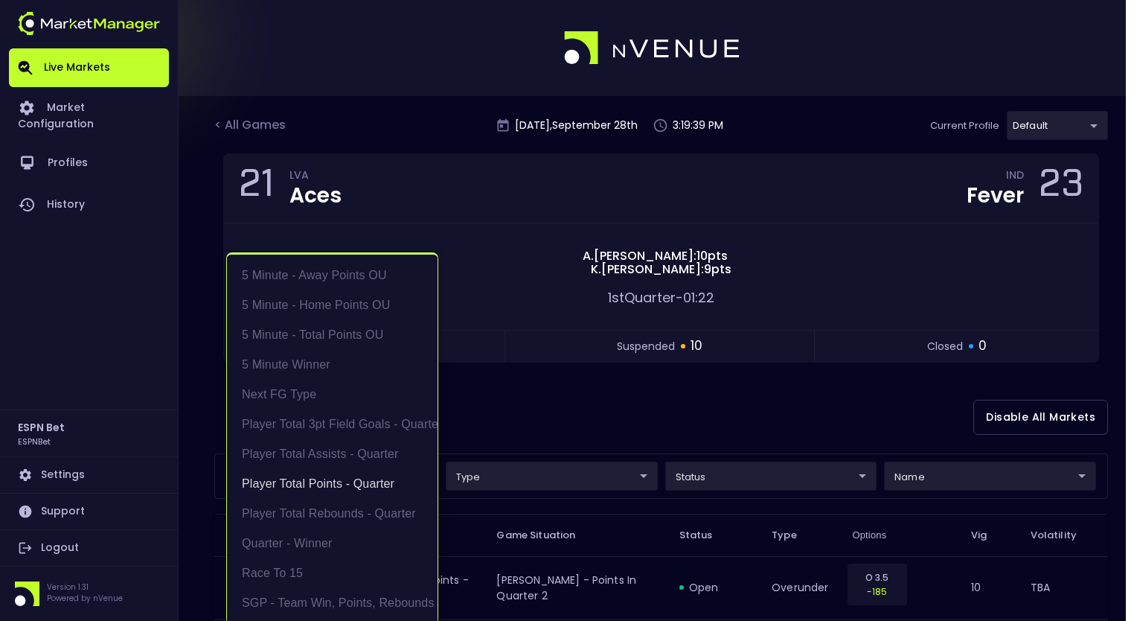
click at [574, 420] on div at bounding box center [568, 310] width 1137 height 621
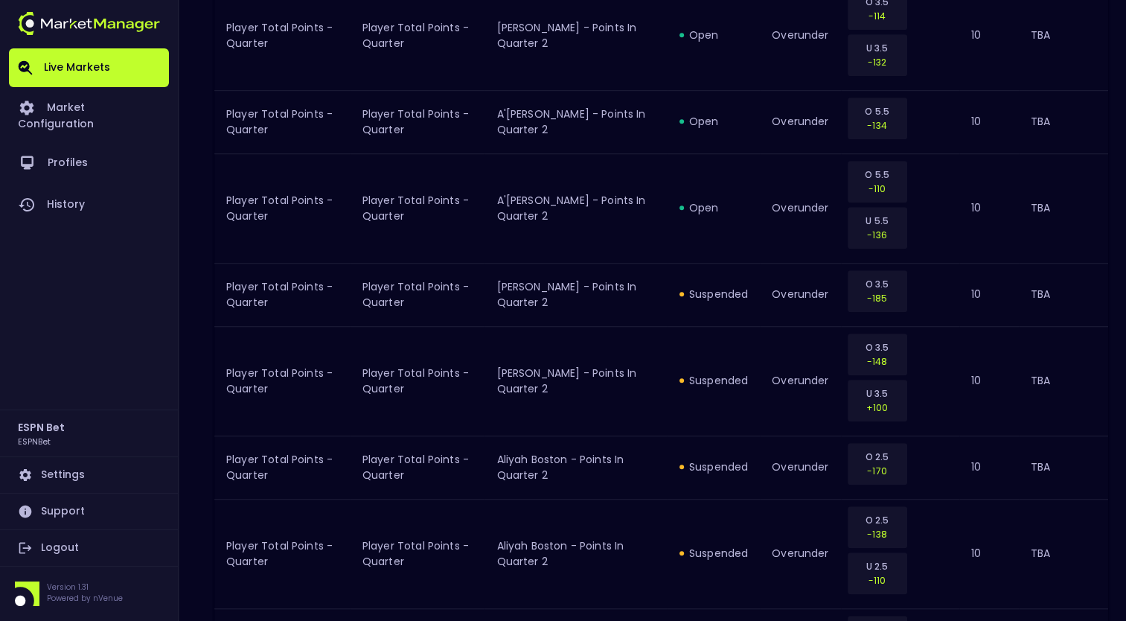
scroll to position [985, 0]
click at [944, 295] on div "O 3.5 -185" at bounding box center [896, 289] width 103 height 46
click at [902, 296] on div "O 3.5 -185" at bounding box center [878, 290] width 60 height 42
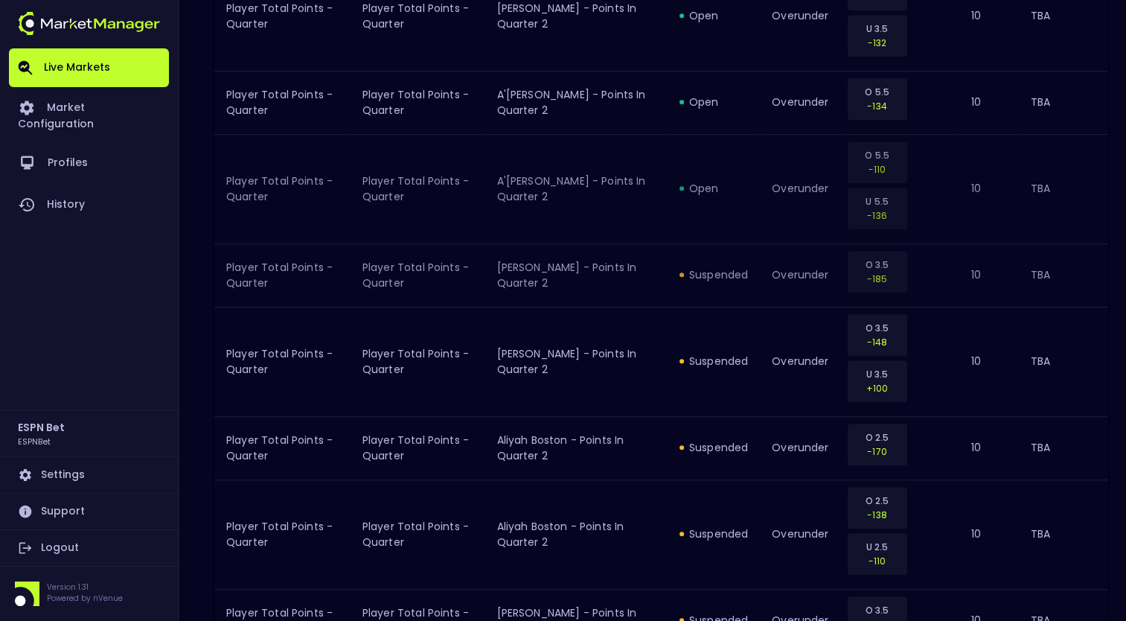
scroll to position [1024, 0]
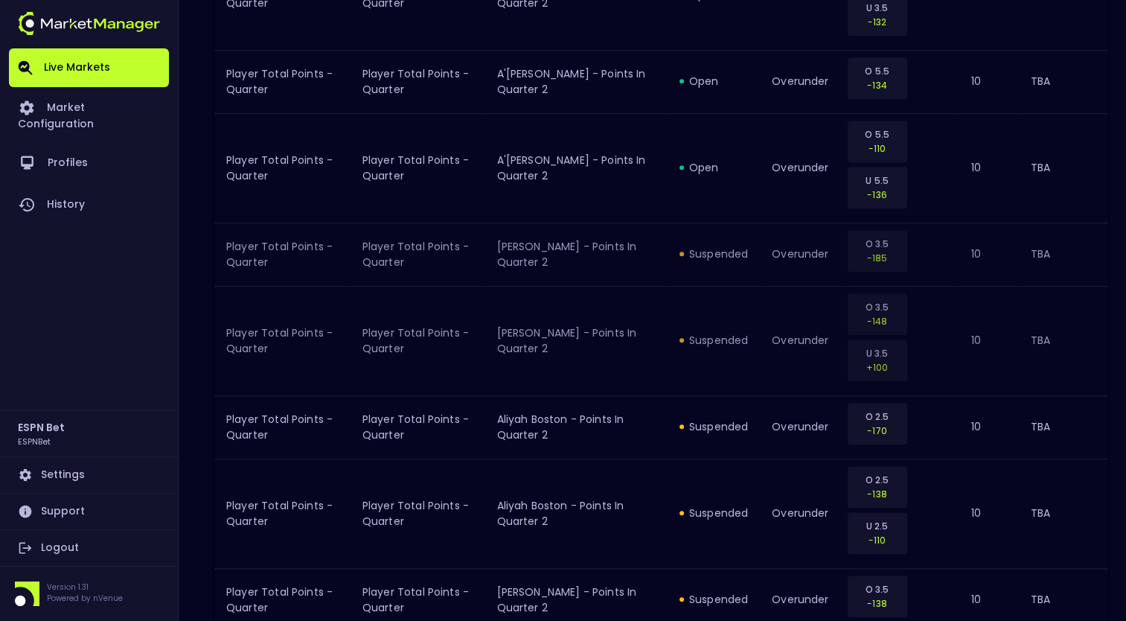
click at [738, 328] on td "suspended" at bounding box center [713, 340] width 92 height 109
click at [536, 343] on td "[PERSON_NAME] - Points in Quarter 2" at bounding box center [575, 340] width 182 height 109
click at [723, 333] on div "suspended" at bounding box center [713, 340] width 68 height 15
click at [958, 343] on td "O 3.5 -148 U 3.5 +100" at bounding box center [900, 340] width 119 height 109
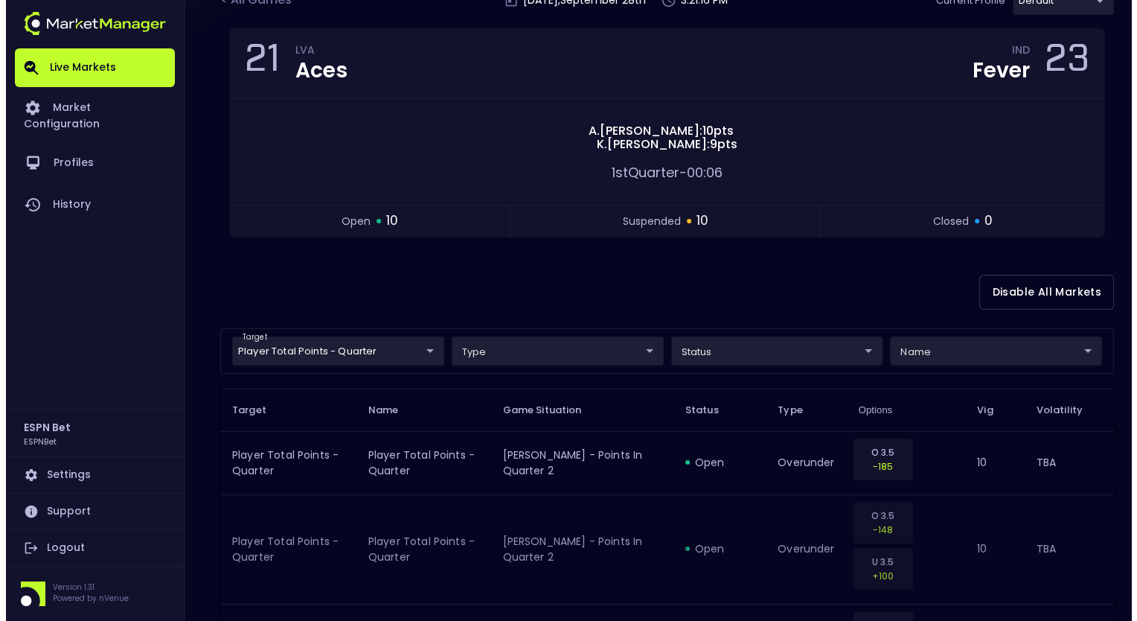
scroll to position [124, 0]
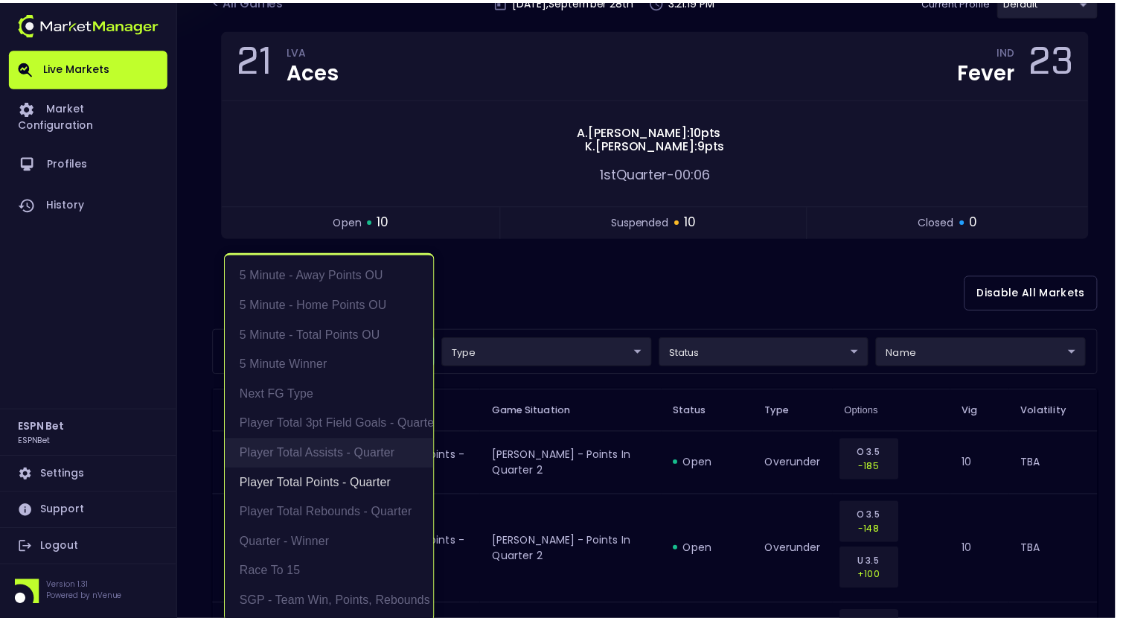
scroll to position [3, 0]
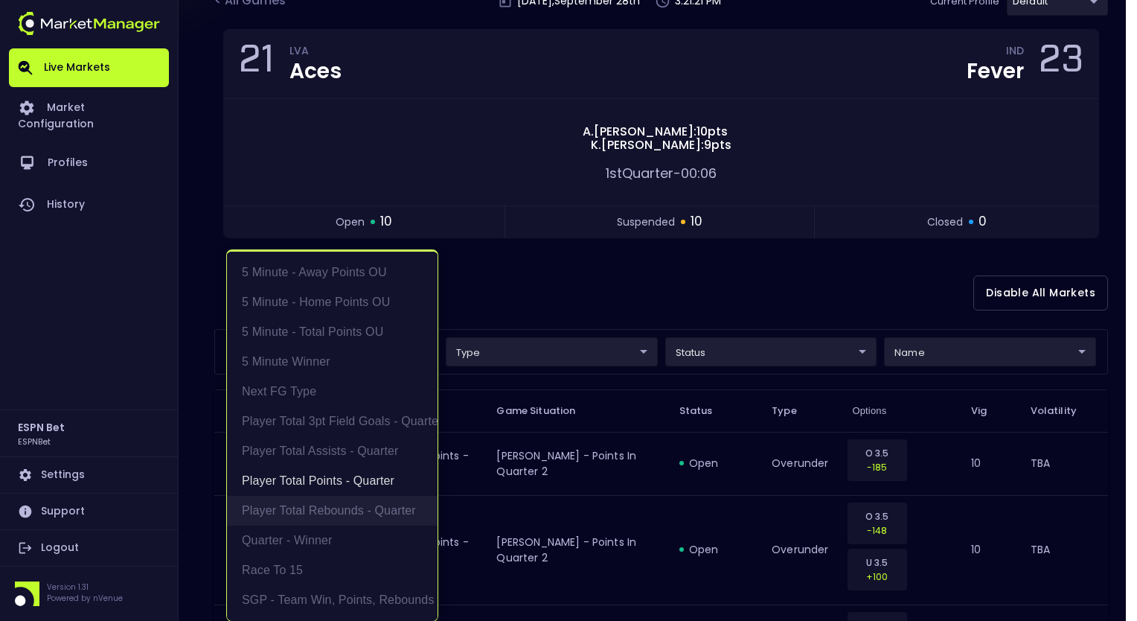
click at [368, 505] on li "Player Total Rebounds - Quarter" at bounding box center [332, 511] width 211 height 30
type input "Player Total Points - Quarter,Player Total Rebounds - Quarter"
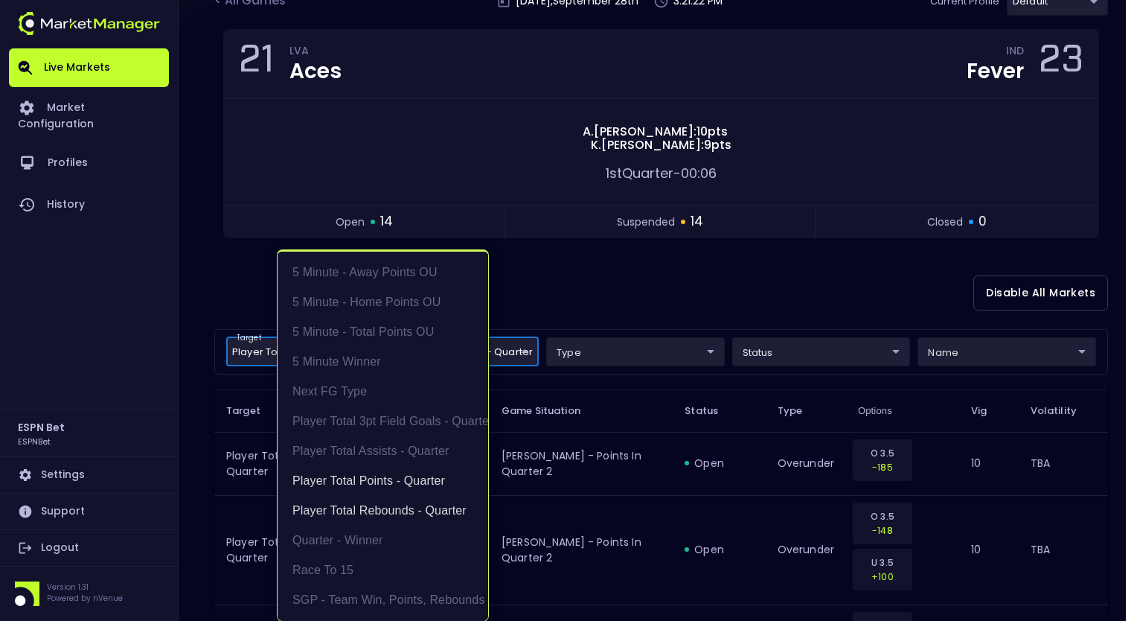
click at [627, 263] on div at bounding box center [568, 310] width 1137 height 621
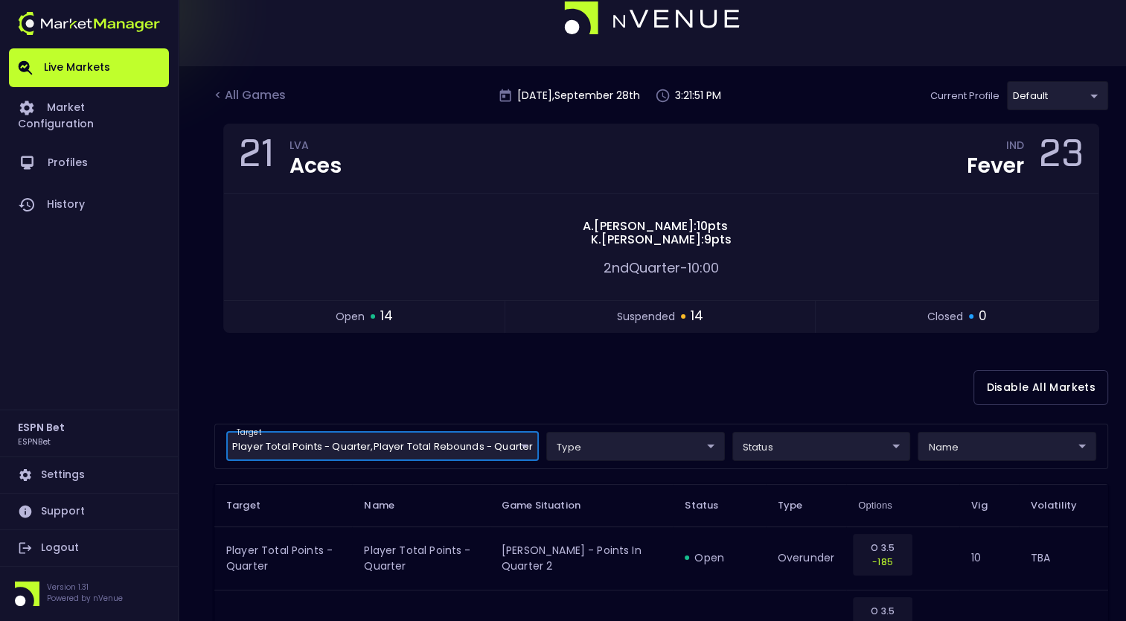
scroll to position [0, 0]
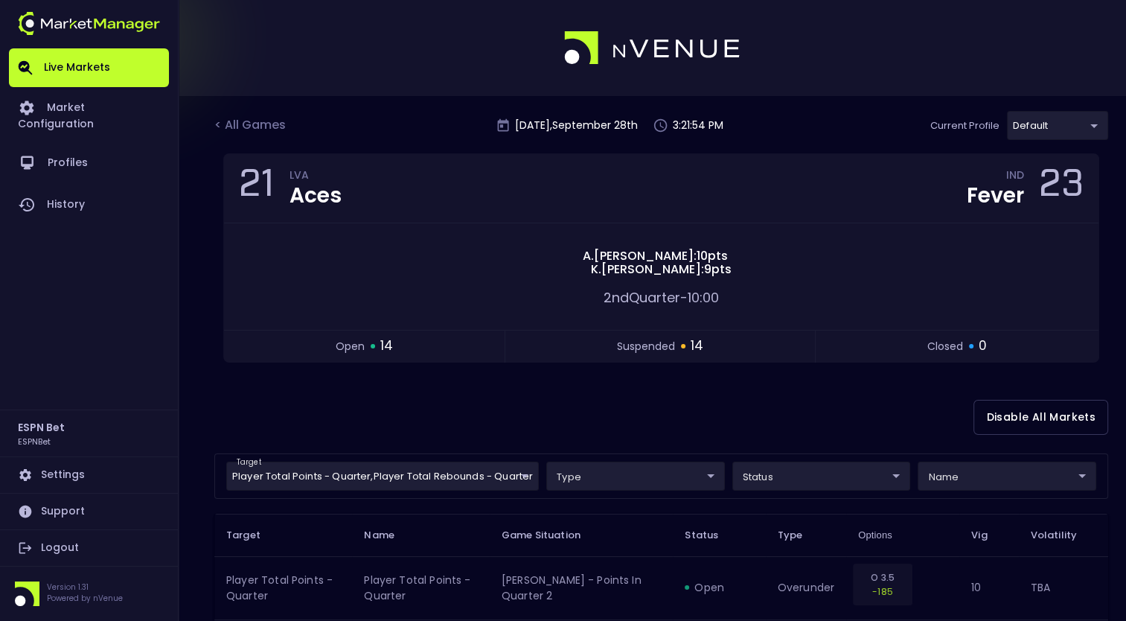
click at [711, 586] on div "open" at bounding box center [719, 587] width 68 height 15
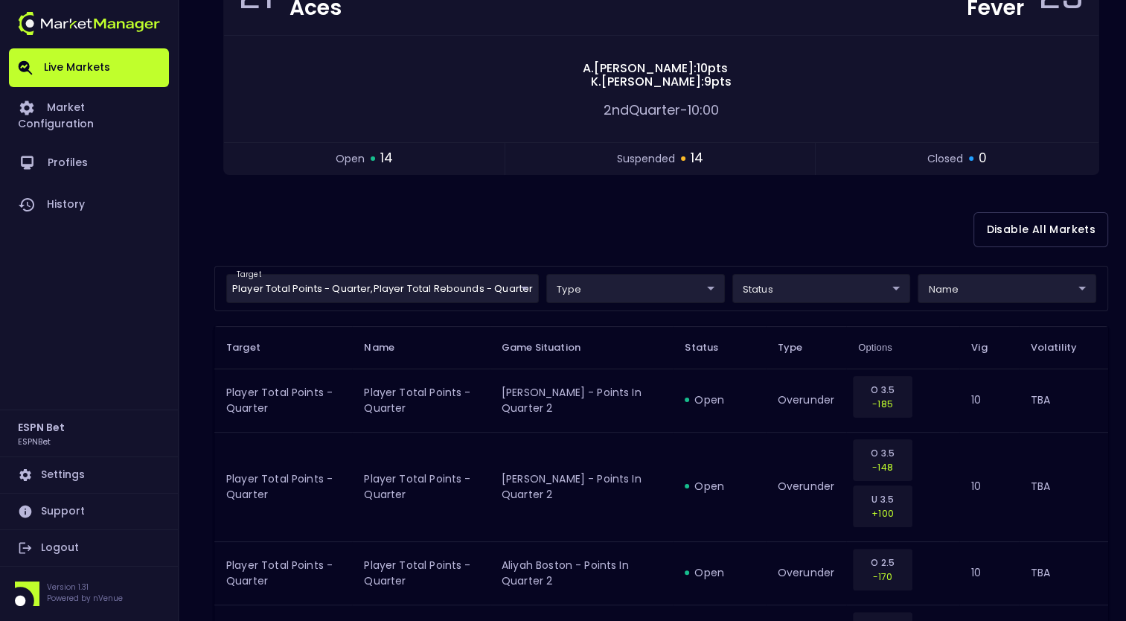
scroll to position [189, 0]
click at [705, 394] on div "open" at bounding box center [719, 398] width 68 height 15
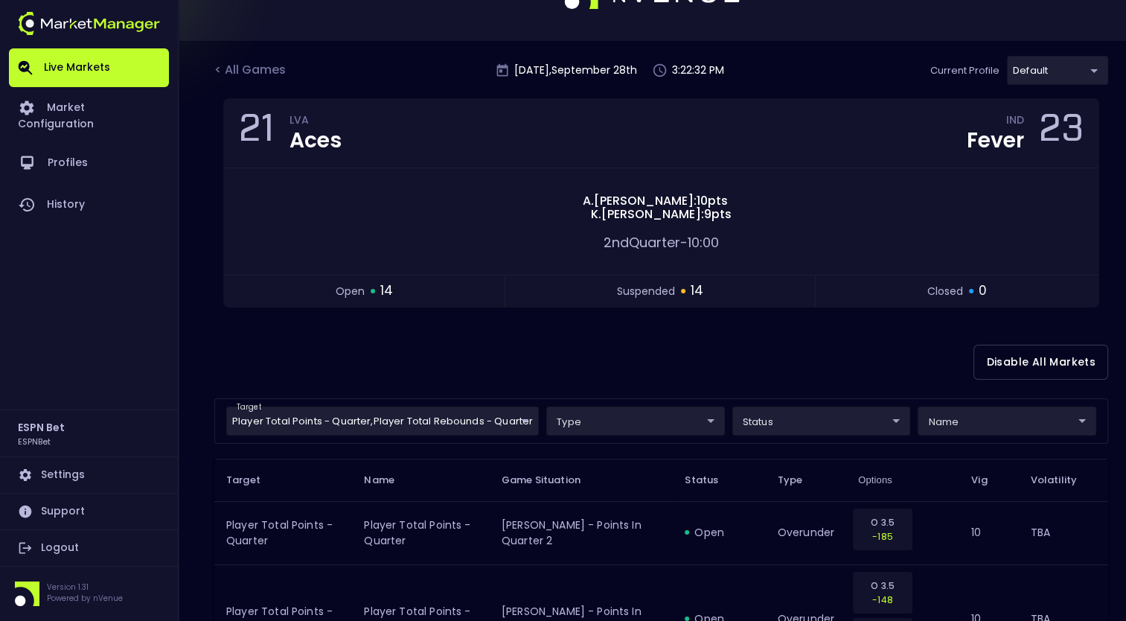
scroll to position [54, 0]
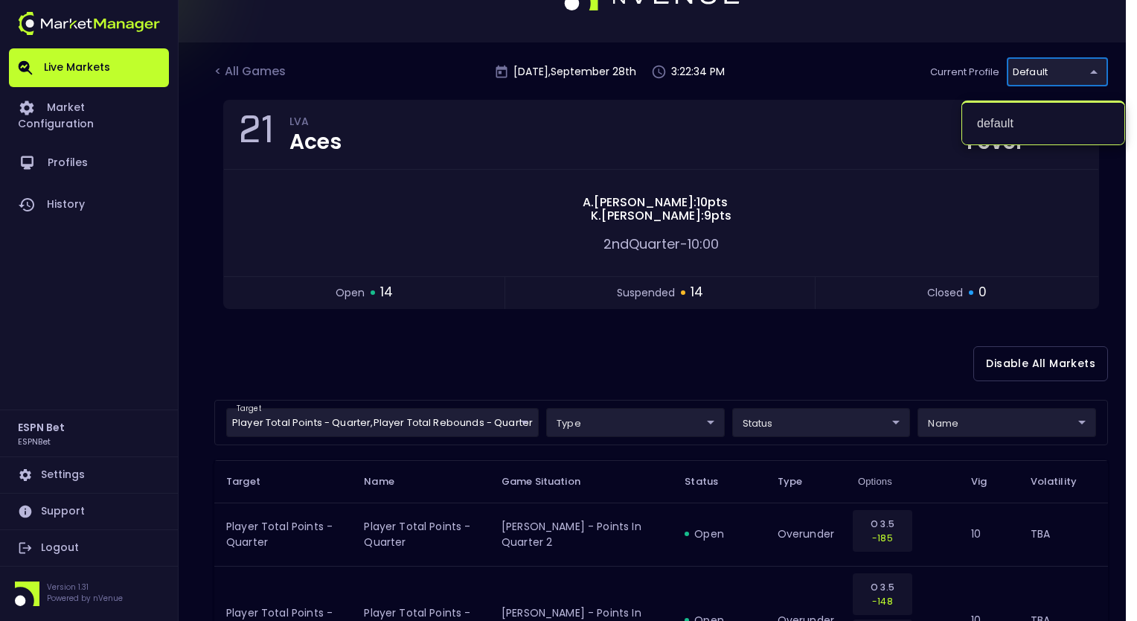
click at [824, 80] on div at bounding box center [568, 310] width 1137 height 621
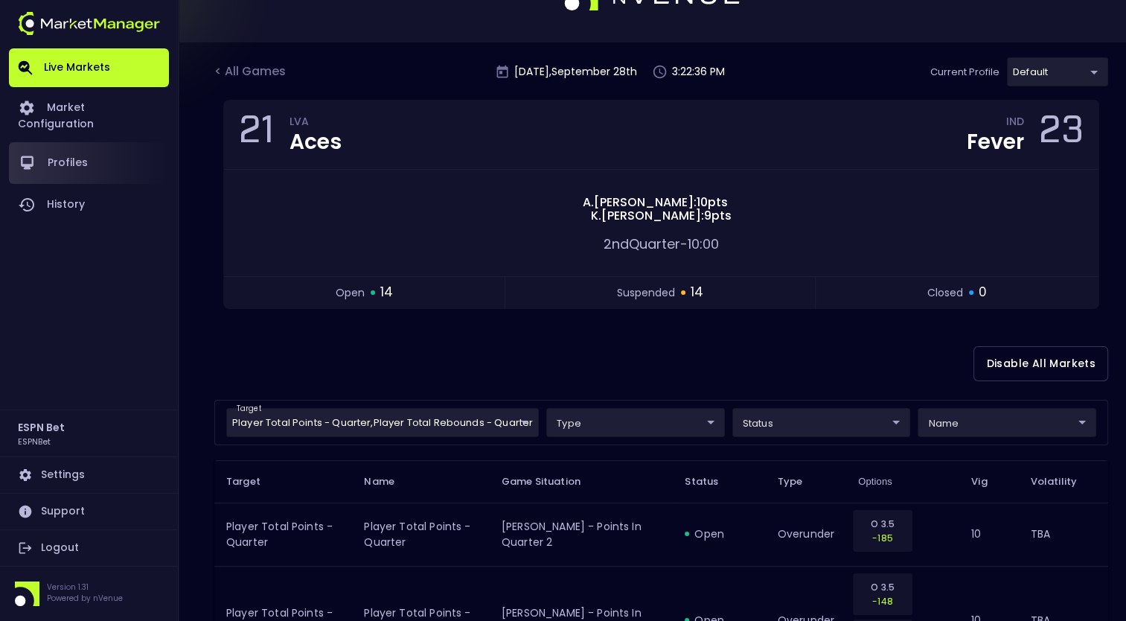
click at [112, 163] on link "Profiles" at bounding box center [89, 163] width 160 height 42
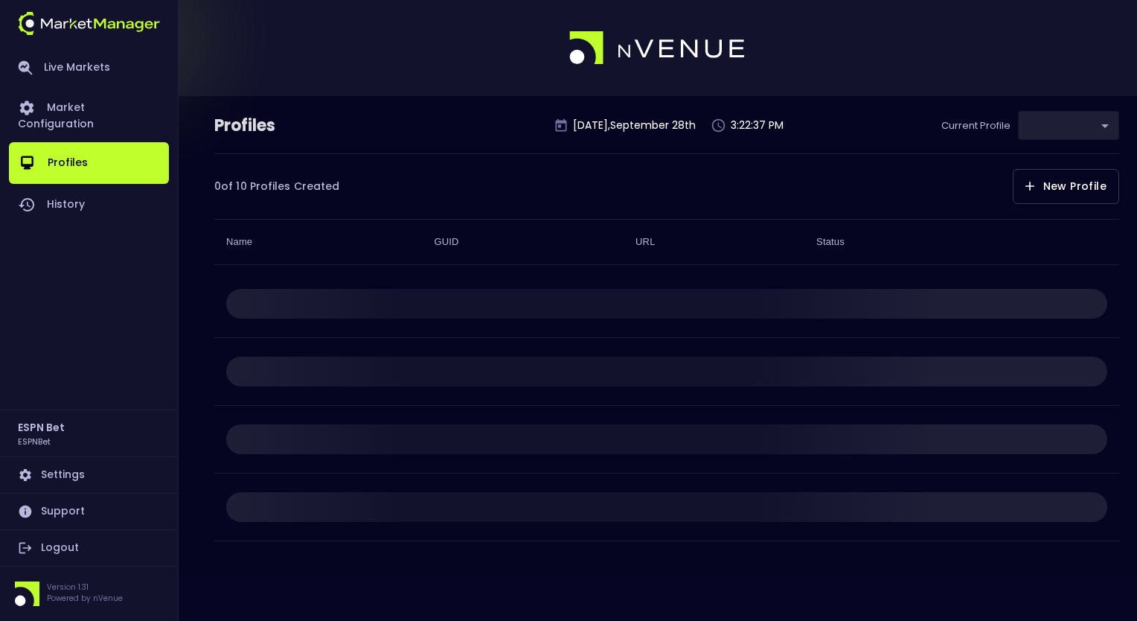
type input "ccd391b1-0857-45d8-83ee-4c9c571a2559"
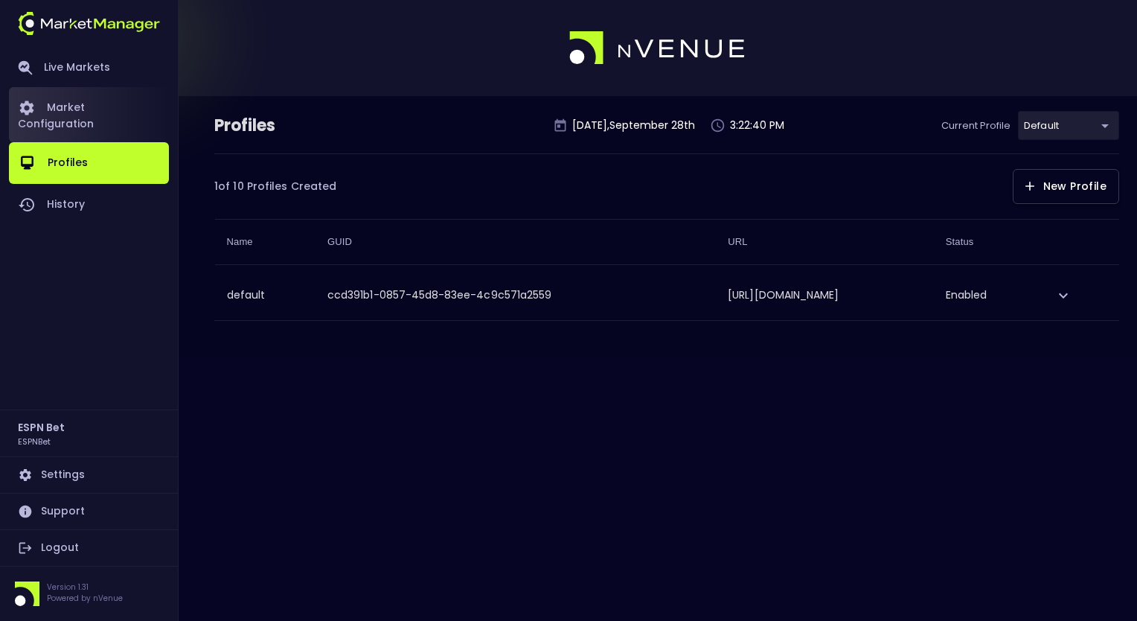
click at [100, 110] on link "Market Configuration" at bounding box center [89, 114] width 160 height 55
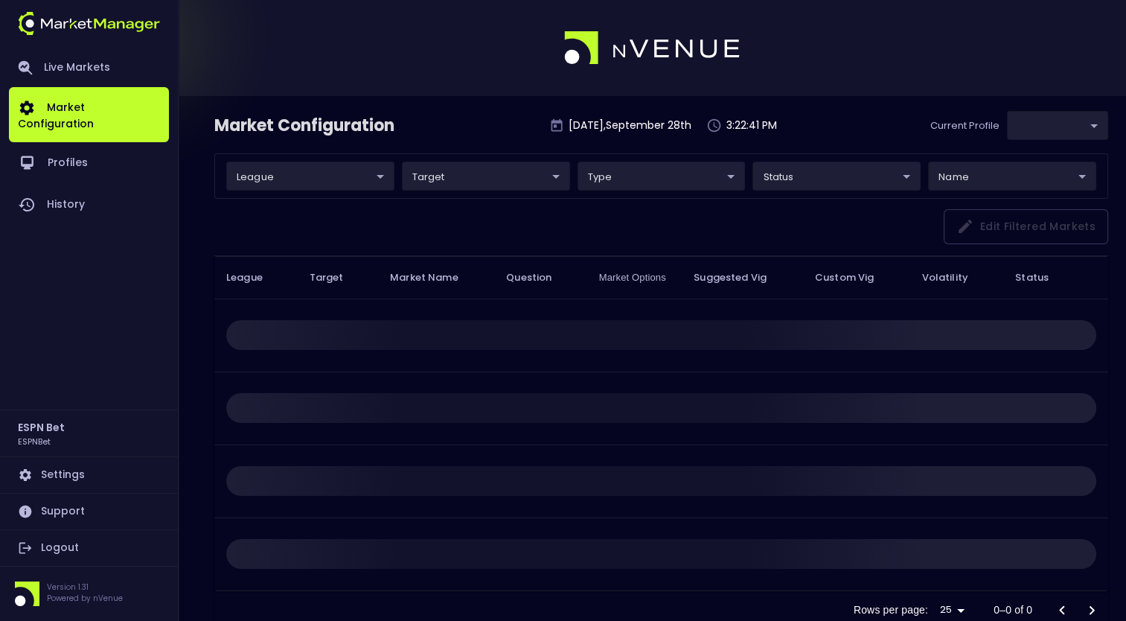
type input "ccd391b1-0857-45d8-83ee-4c9c571a2559"
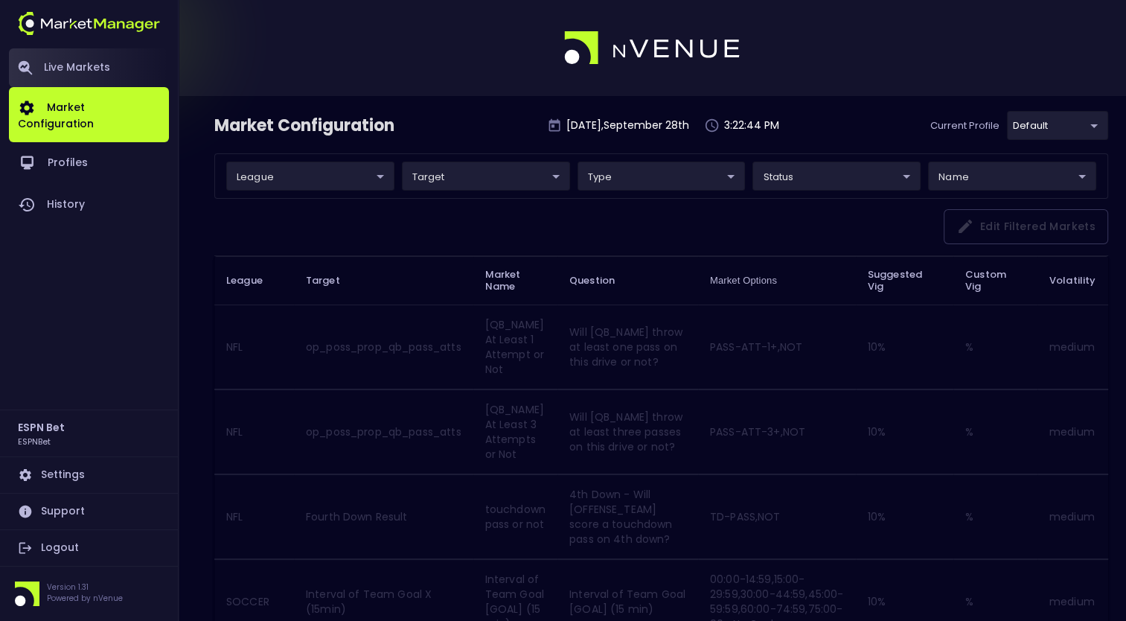
click at [104, 70] on link "Live Markets" at bounding box center [89, 67] width 160 height 39
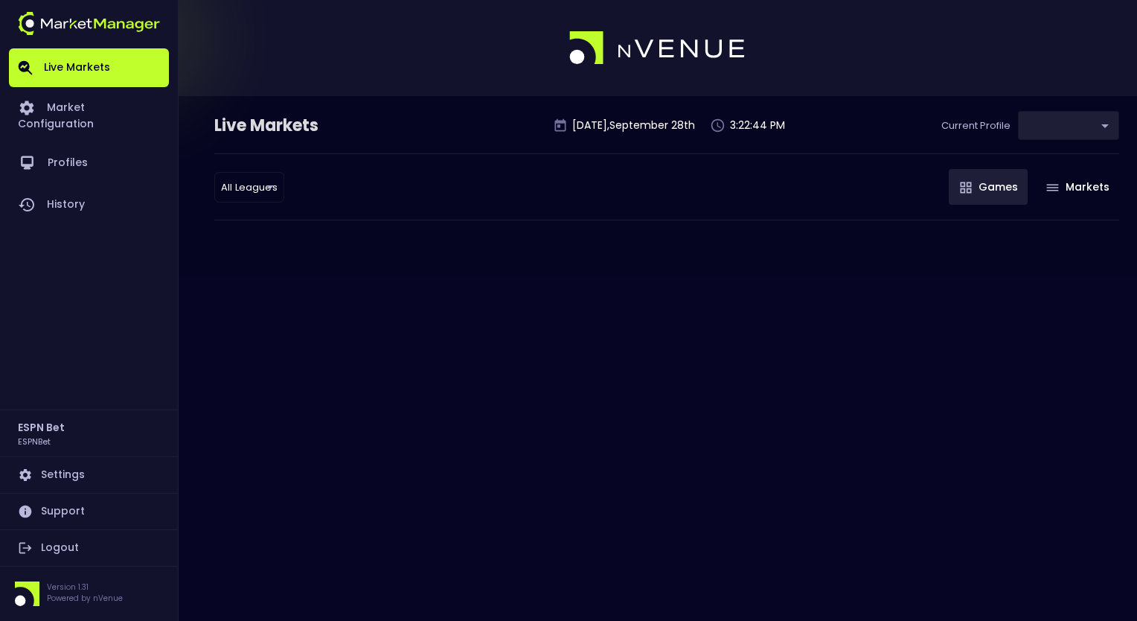
type input "ccd391b1-0857-45d8-83ee-4c9c571a2559"
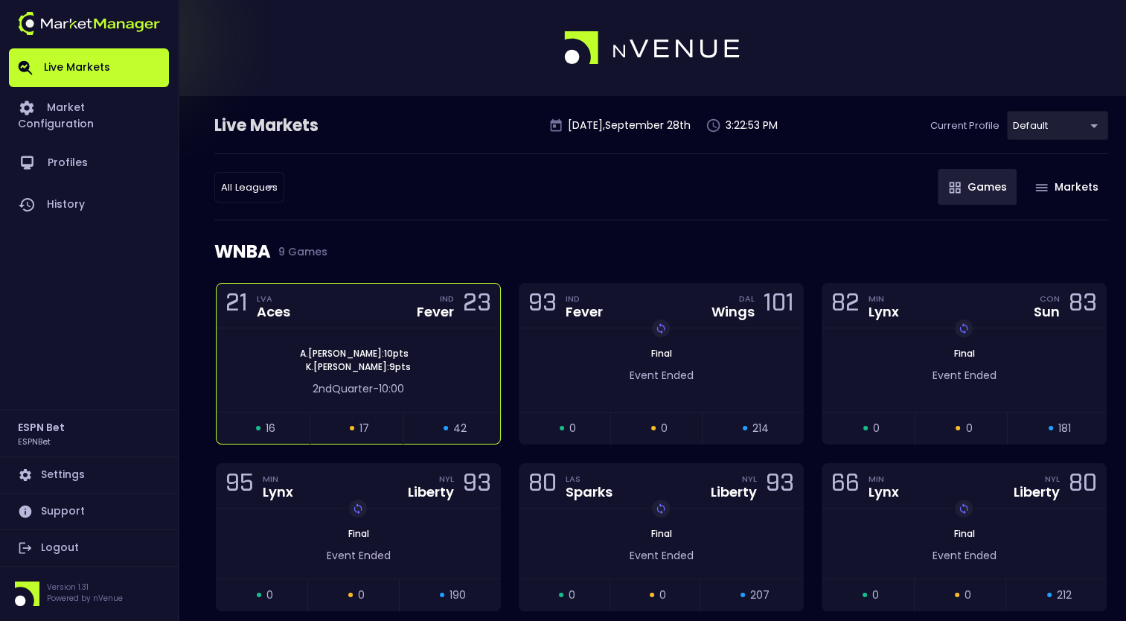
click at [403, 356] on div "[PERSON_NAME] : 10 pts [PERSON_NAME] : 9 pts" at bounding box center [359, 360] width 284 height 27
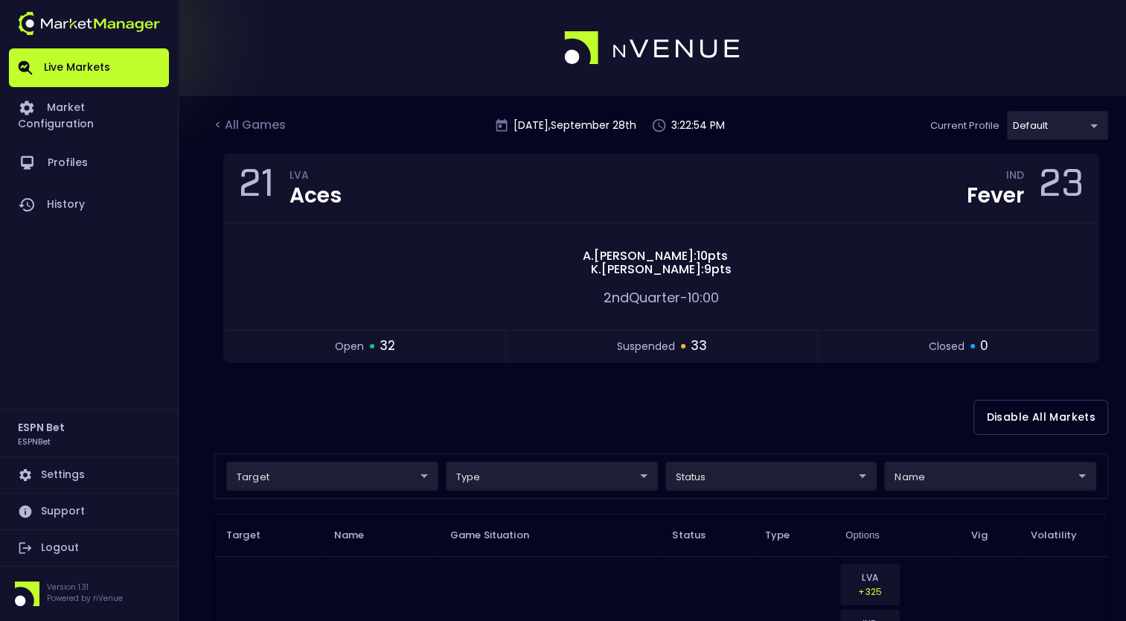
scroll to position [345, 0]
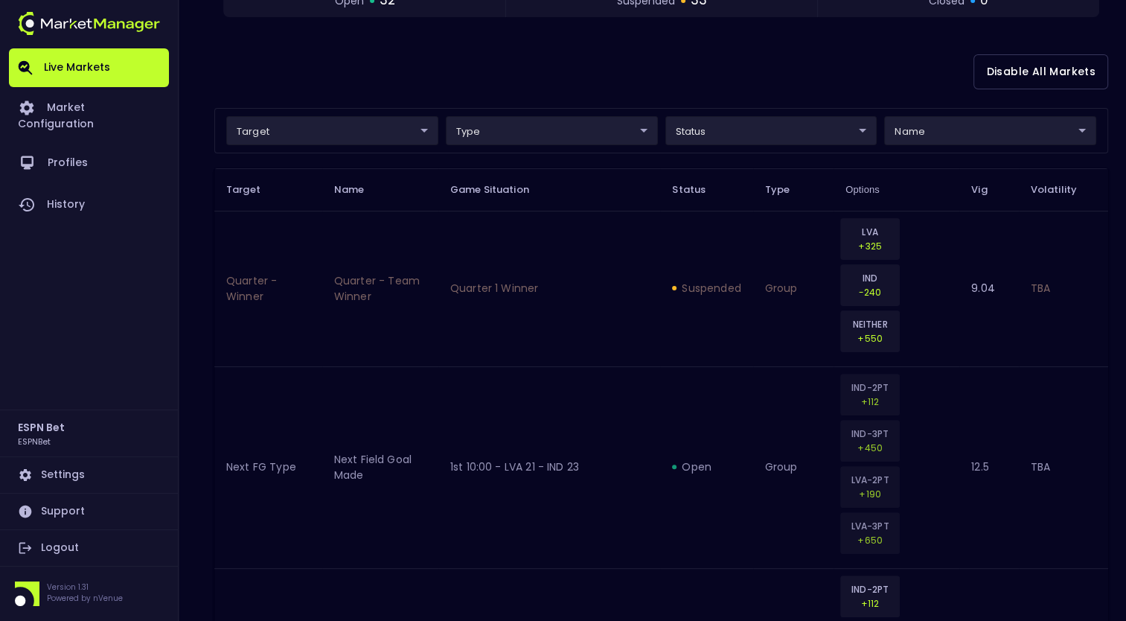
click at [393, 382] on td "Next Field Goal Made" at bounding box center [380, 467] width 116 height 202
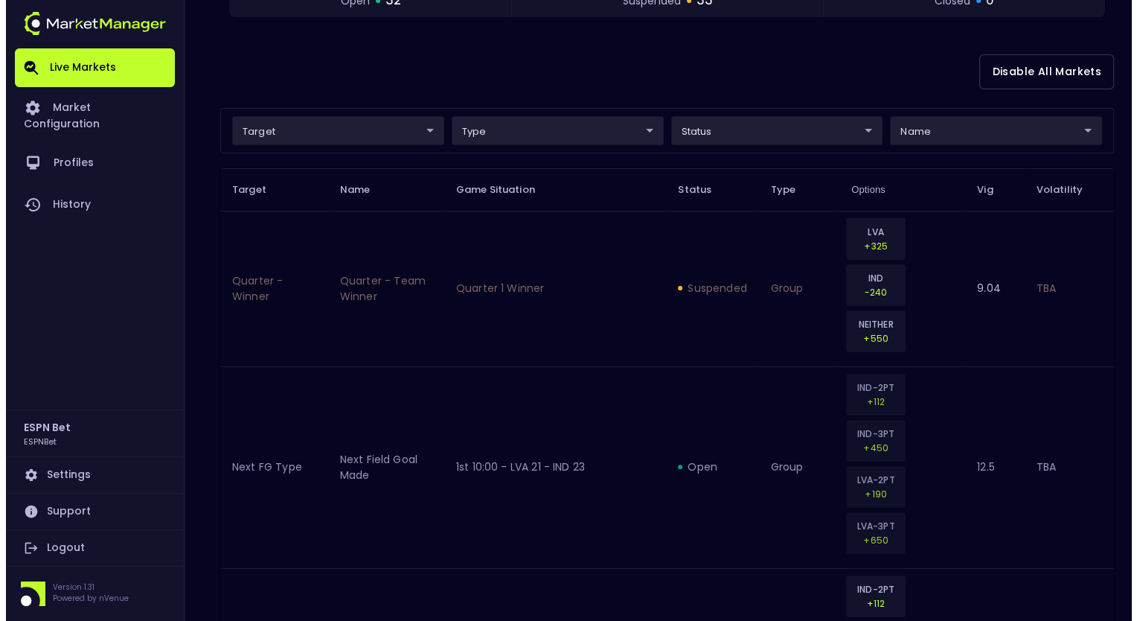
scroll to position [198, 0]
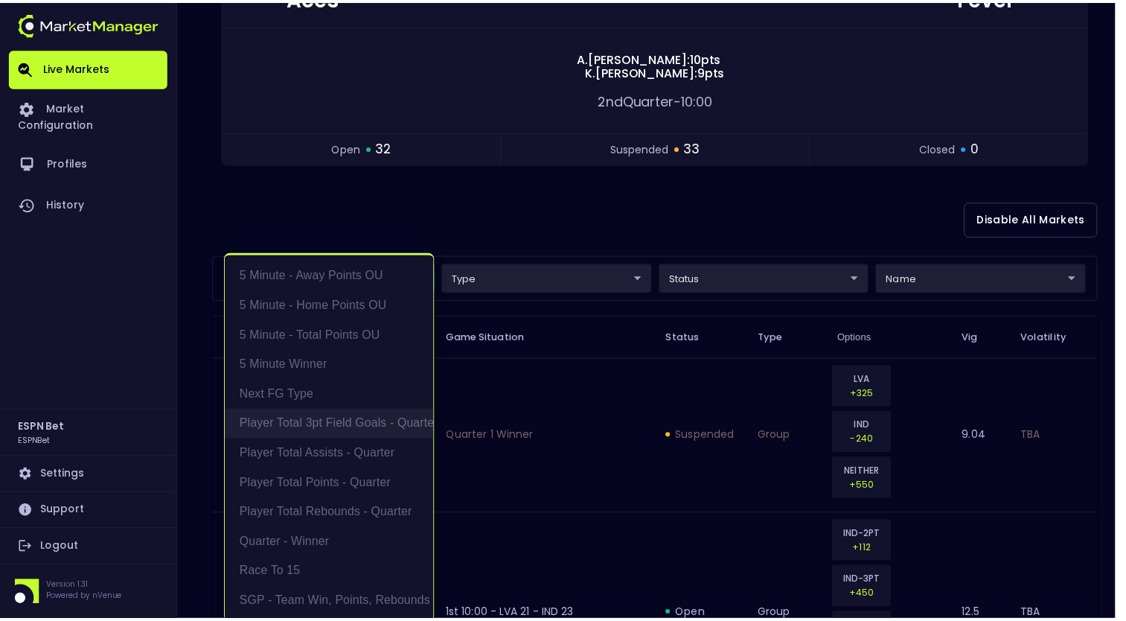
scroll to position [3, 0]
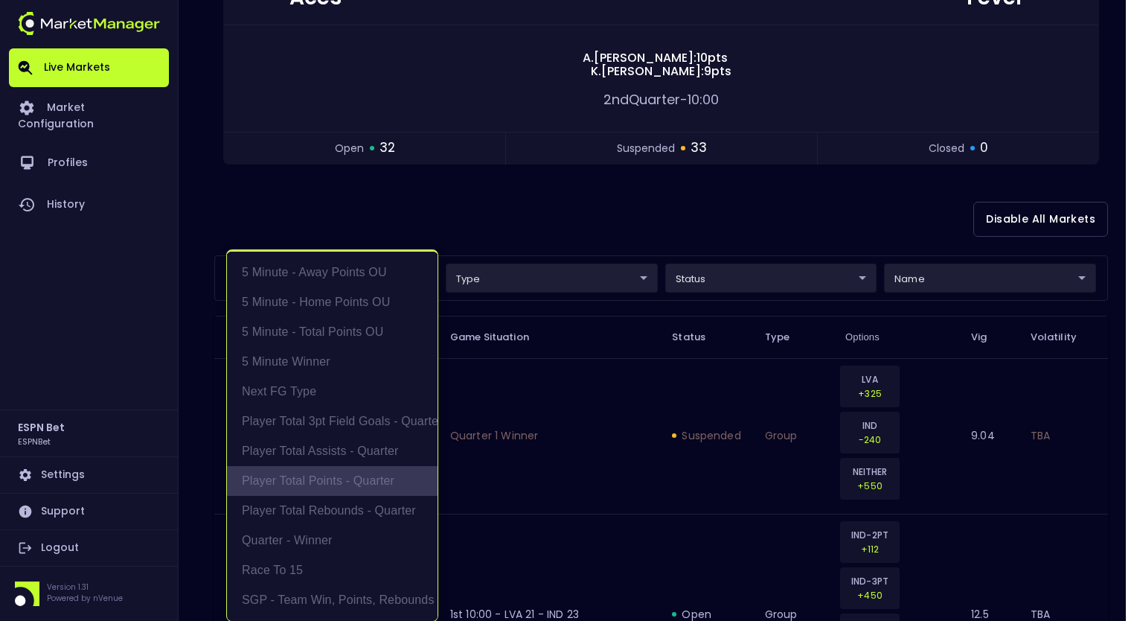
click at [324, 477] on li "Player Total Points - Quarter" at bounding box center [332, 481] width 211 height 30
type input "Player Total Points - Quarter"
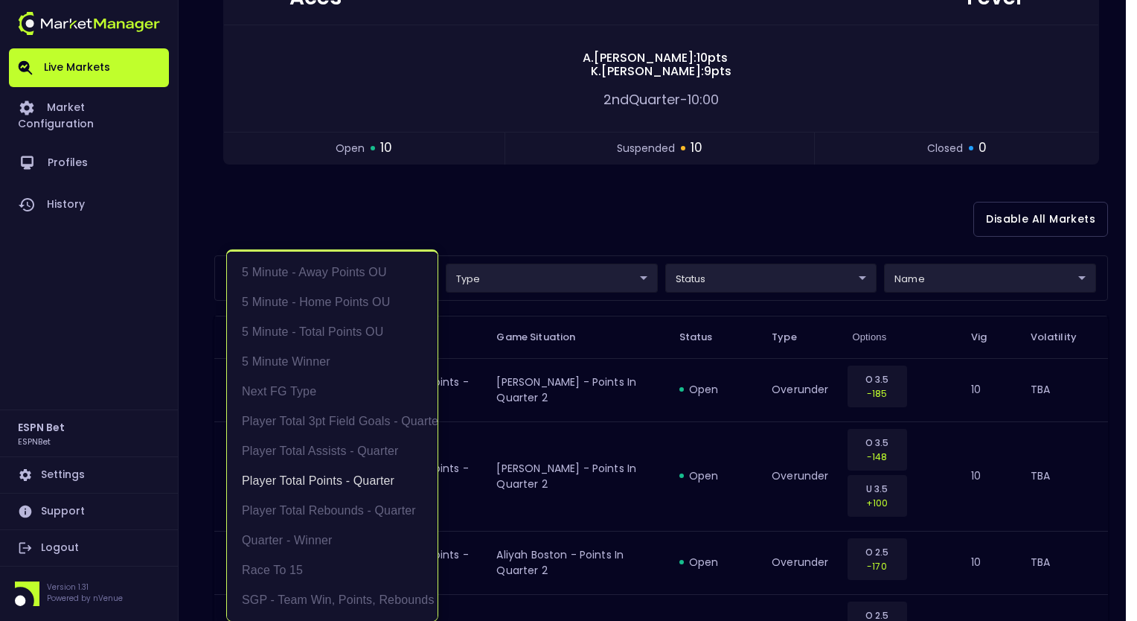
click at [488, 189] on div at bounding box center [568, 310] width 1137 height 621
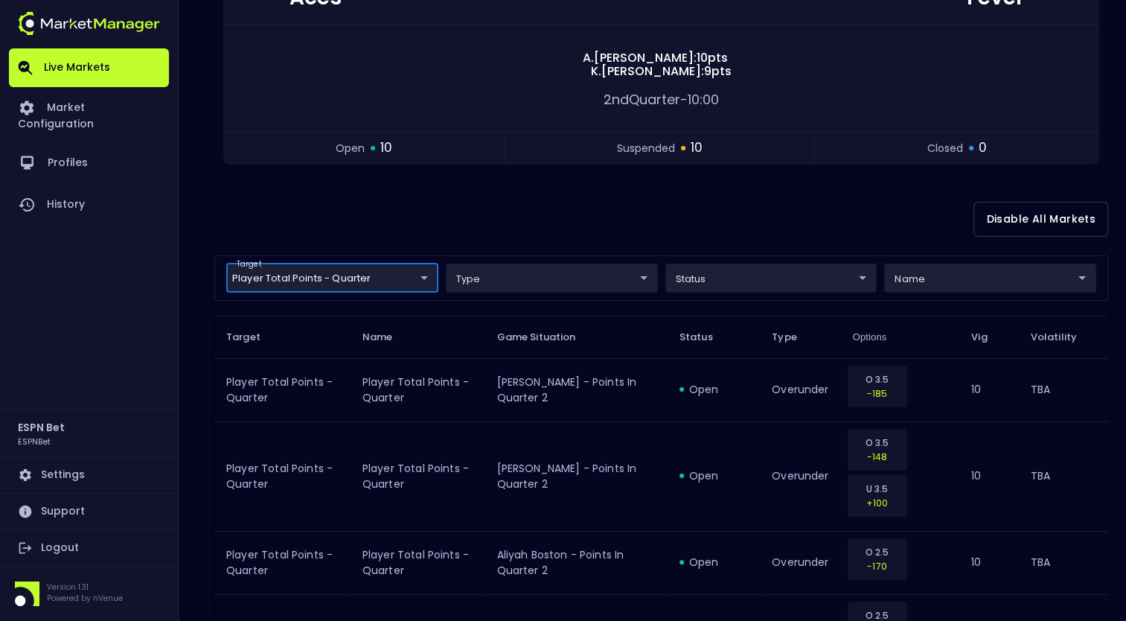
scroll to position [0, 0]
click at [382, 220] on div "Disable All Markets" at bounding box center [661, 219] width 894 height 72
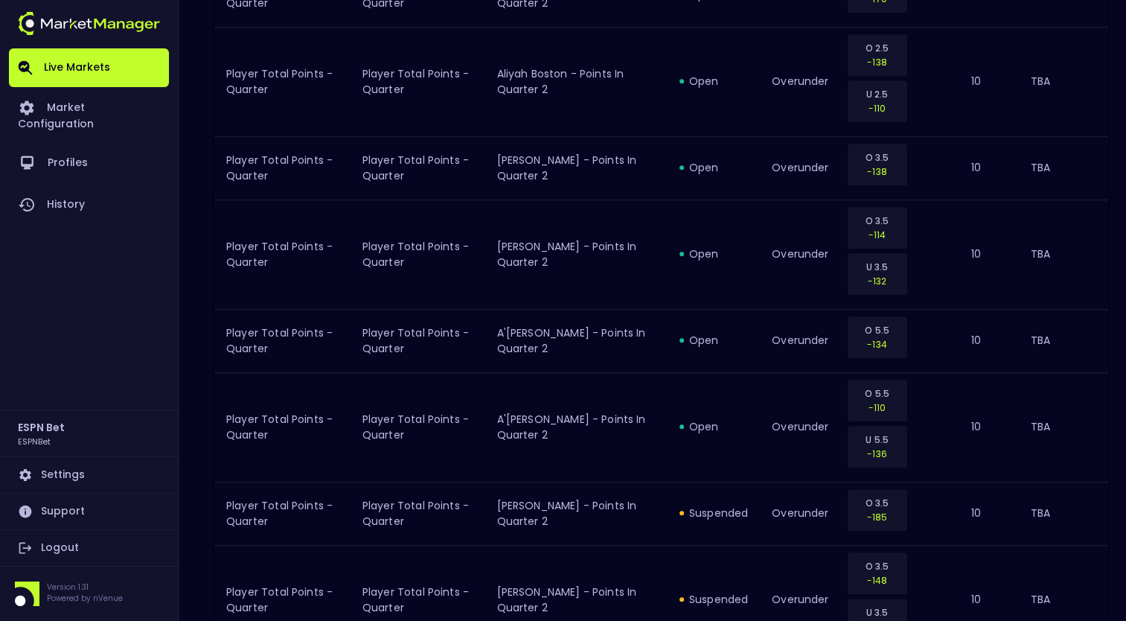
scroll to position [729, 0]
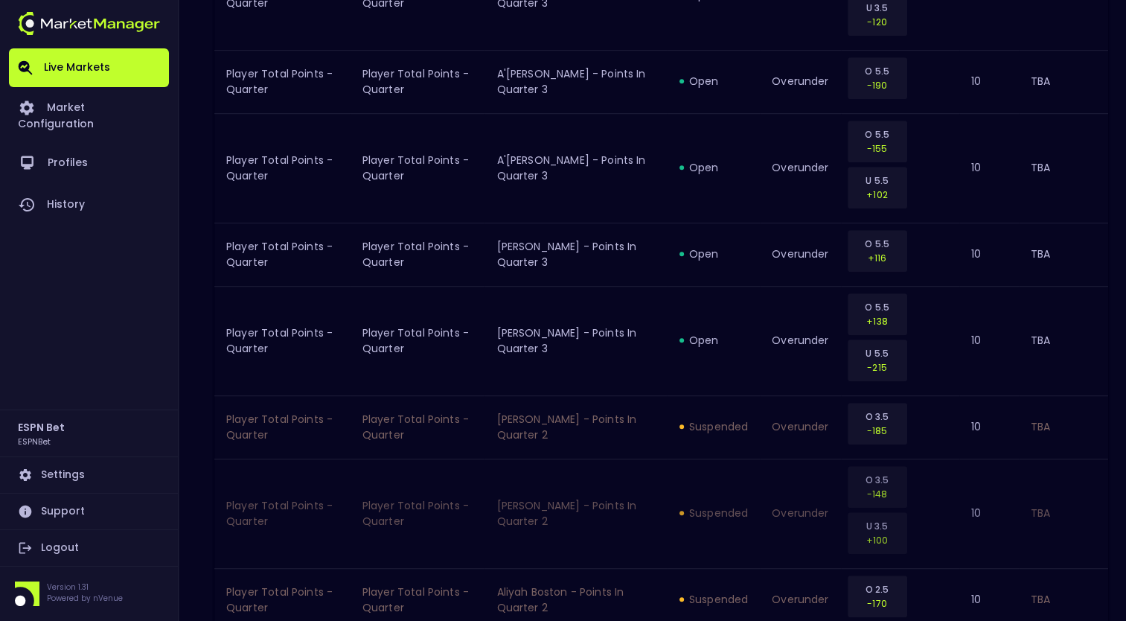
scroll to position [845, 0]
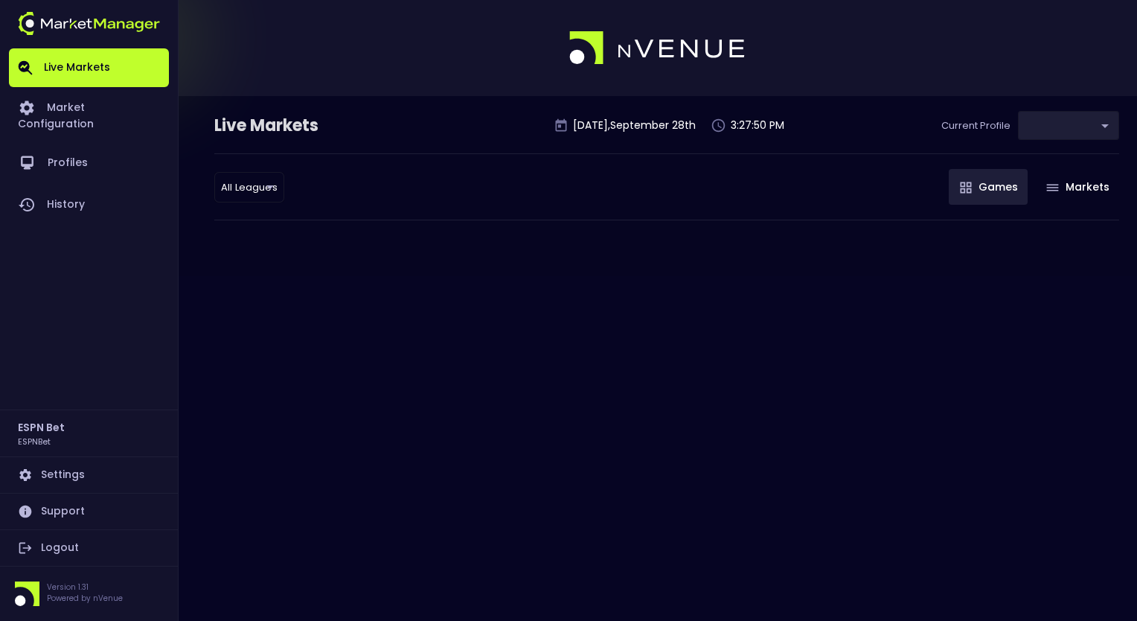
type input "ccd391b1-0857-45d8-83ee-4c9c571a2559"
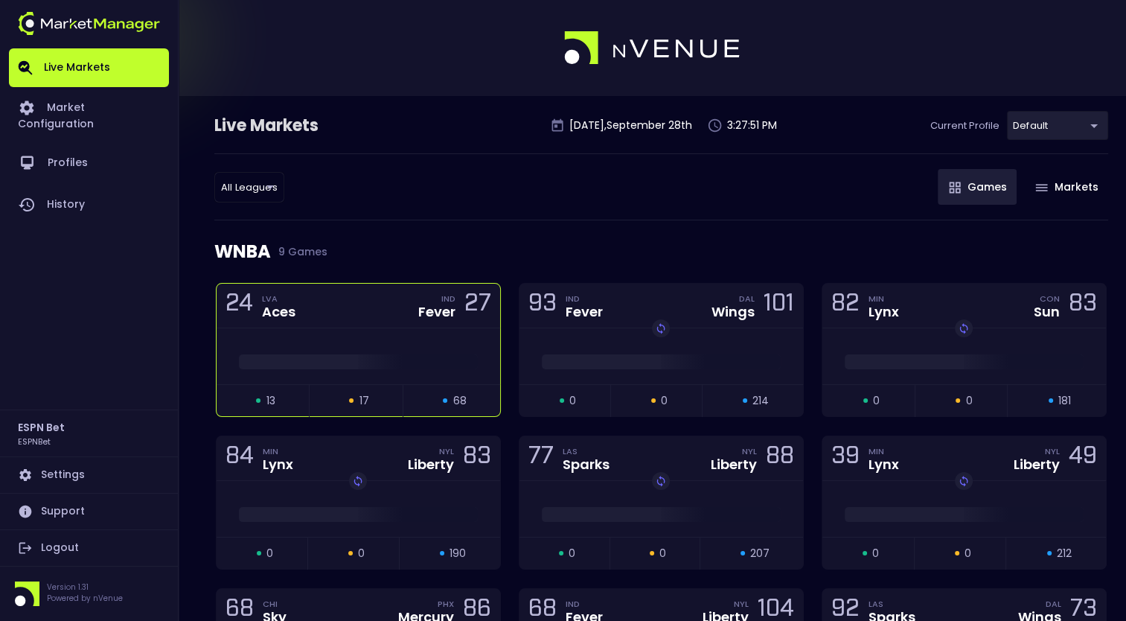
click at [412, 339] on div at bounding box center [359, 356] width 284 height 56
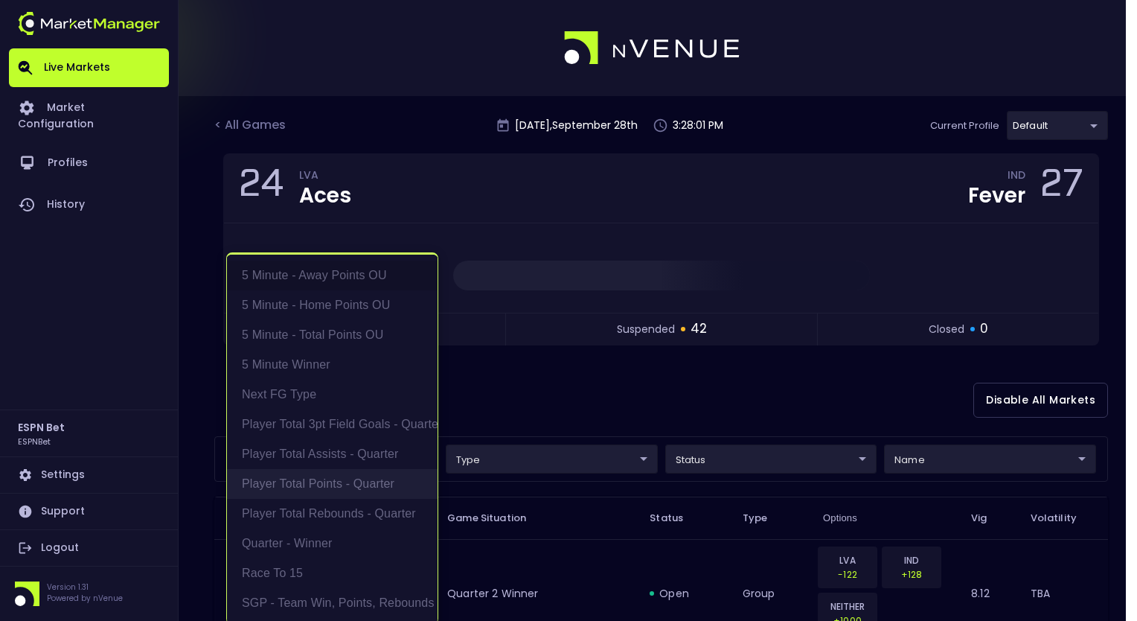
click at [366, 482] on li "Player Total Points - Quarter" at bounding box center [332, 484] width 211 height 30
type input "Player Total Points - Quarter"
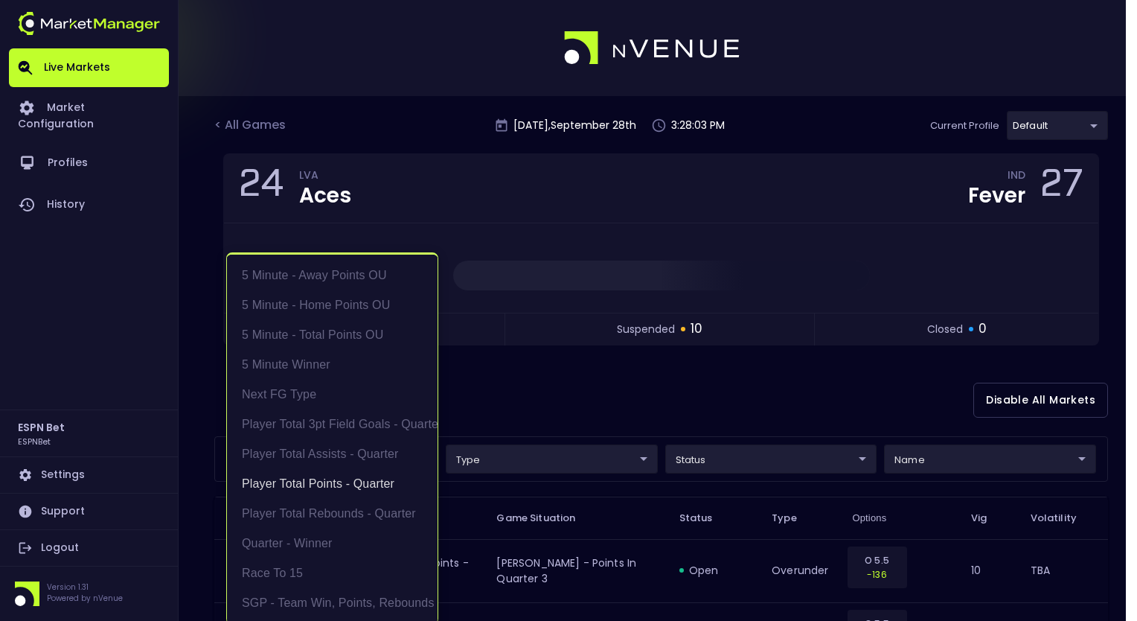
click at [660, 400] on div at bounding box center [568, 310] width 1137 height 621
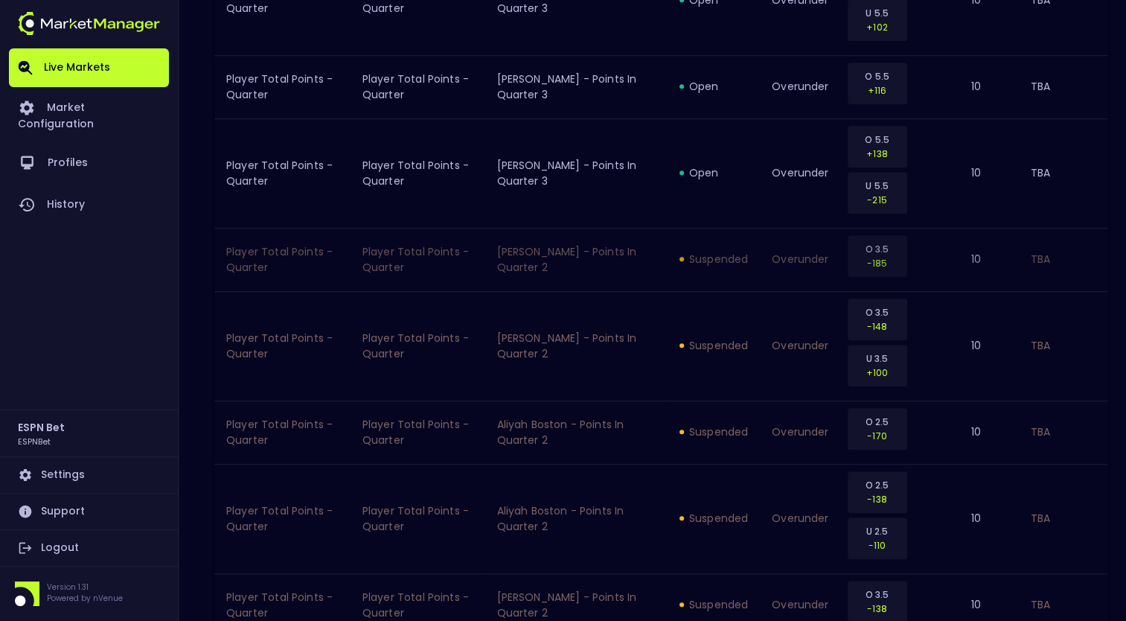
scroll to position [1732, 0]
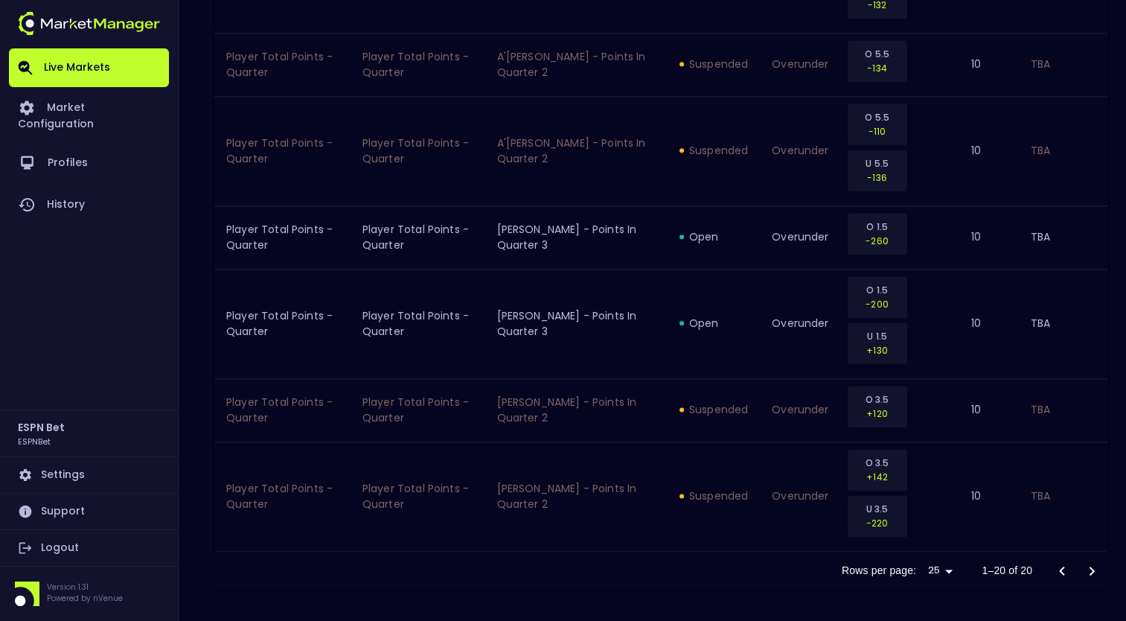
click at [1086, 563] on div at bounding box center [1077, 571] width 60 height 30
click at [1060, 570] on div at bounding box center [1077, 571] width 60 height 30
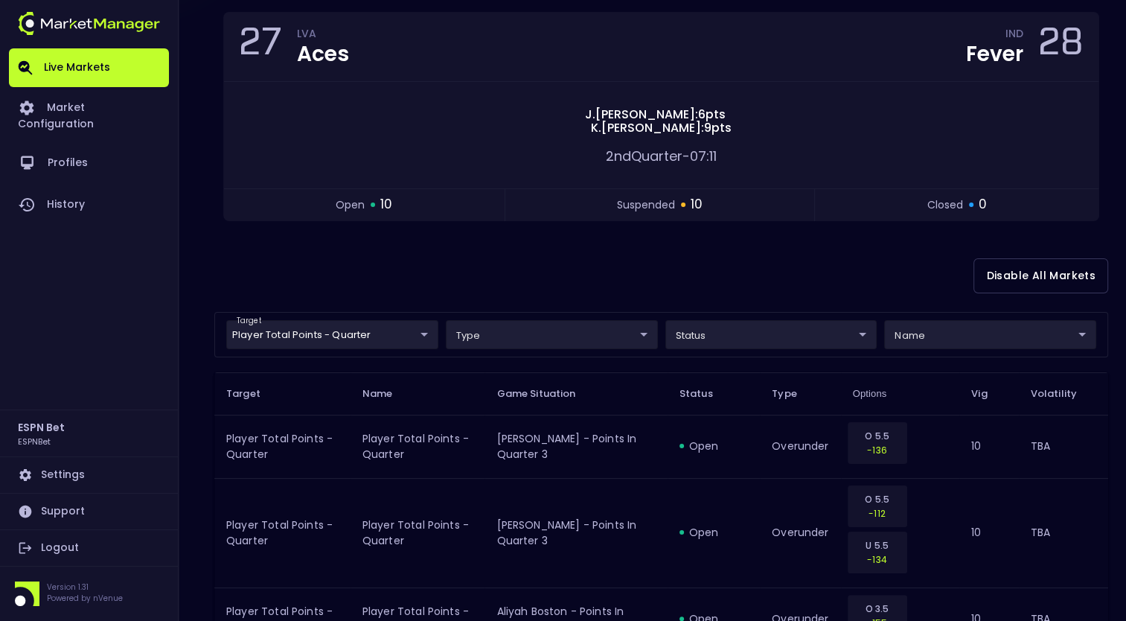
scroll to position [132, 0]
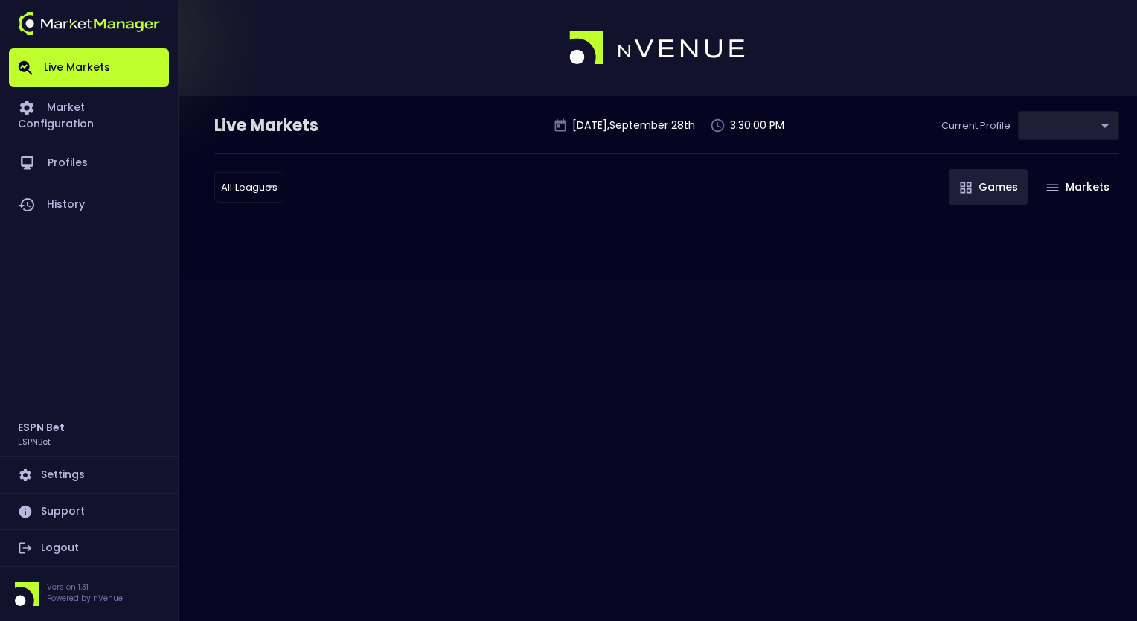
type input "ccd391b1-0857-45d8-83ee-4c9c571a2559"
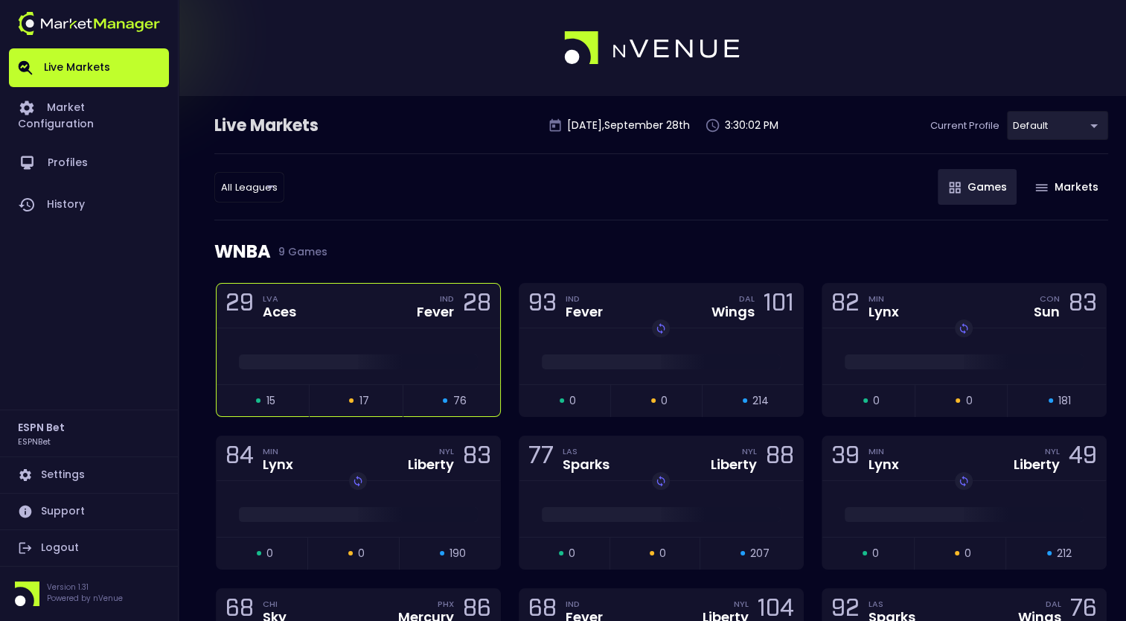
click at [387, 356] on span at bounding box center [358, 361] width 239 height 15
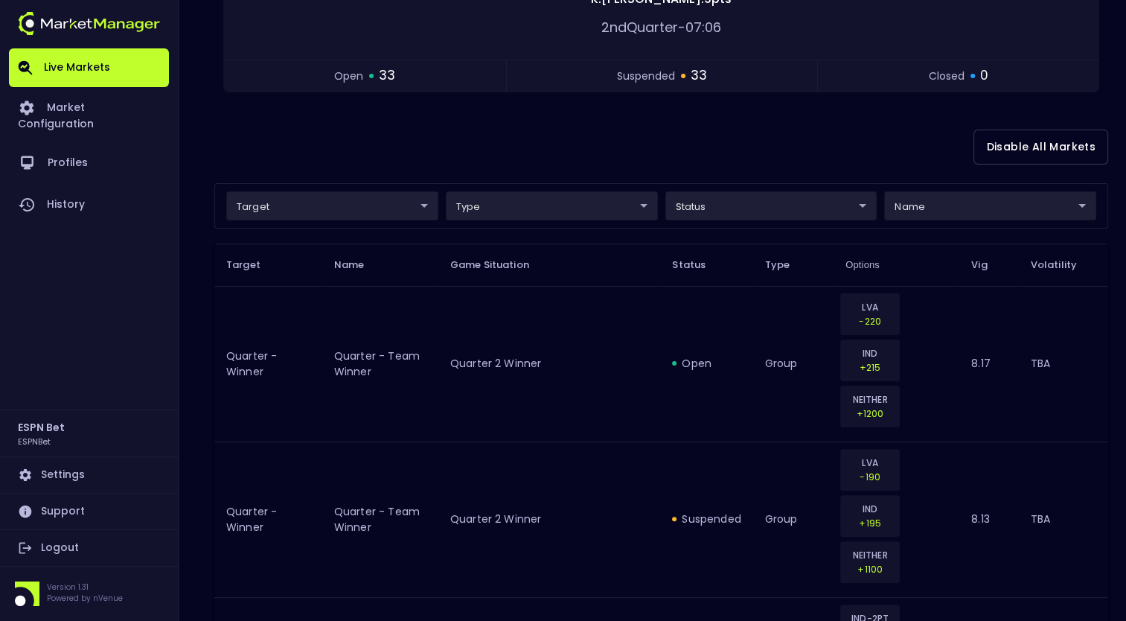
scroll to position [258, 0]
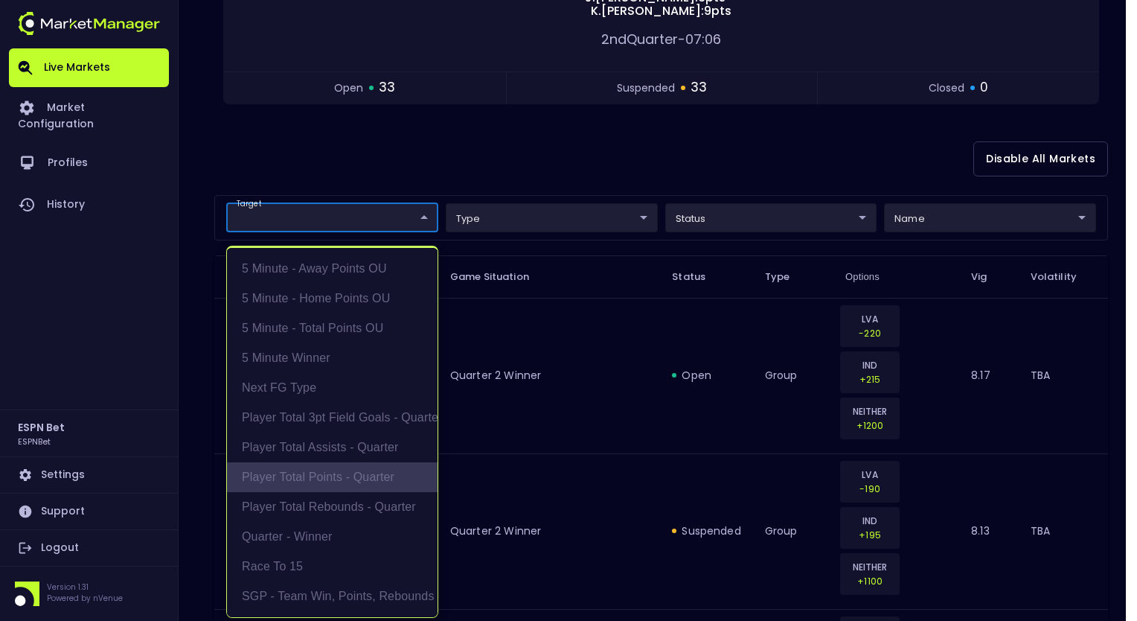
click at [340, 477] on li "Player Total Points - Quarter" at bounding box center [332, 477] width 211 height 30
type input "Player Total Points - Quarter"
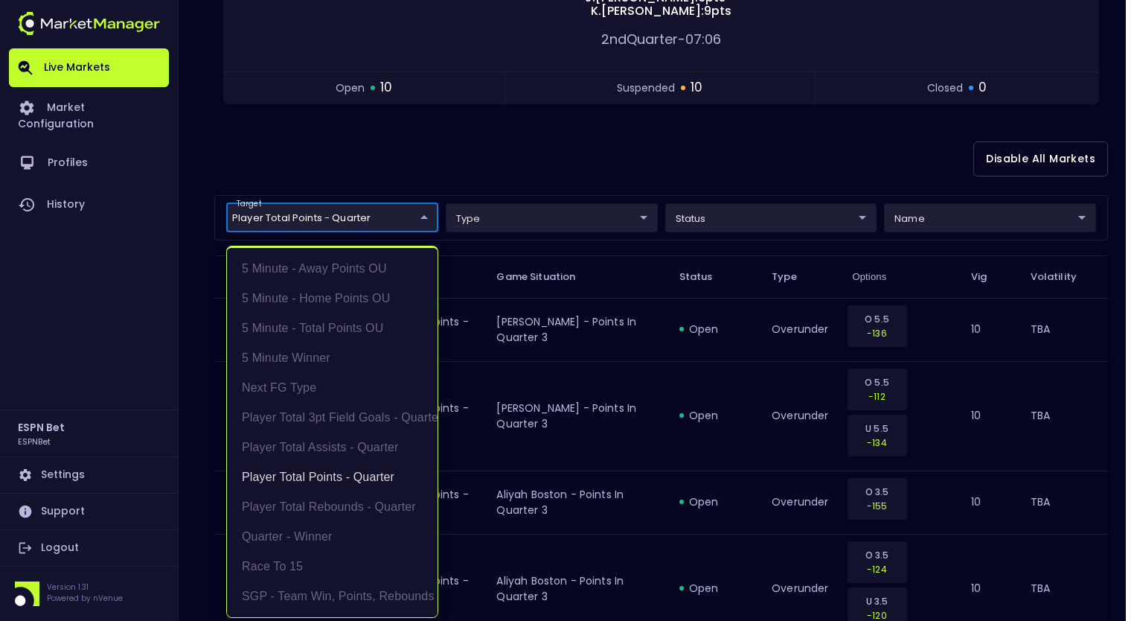
click at [653, 449] on div at bounding box center [568, 310] width 1137 height 621
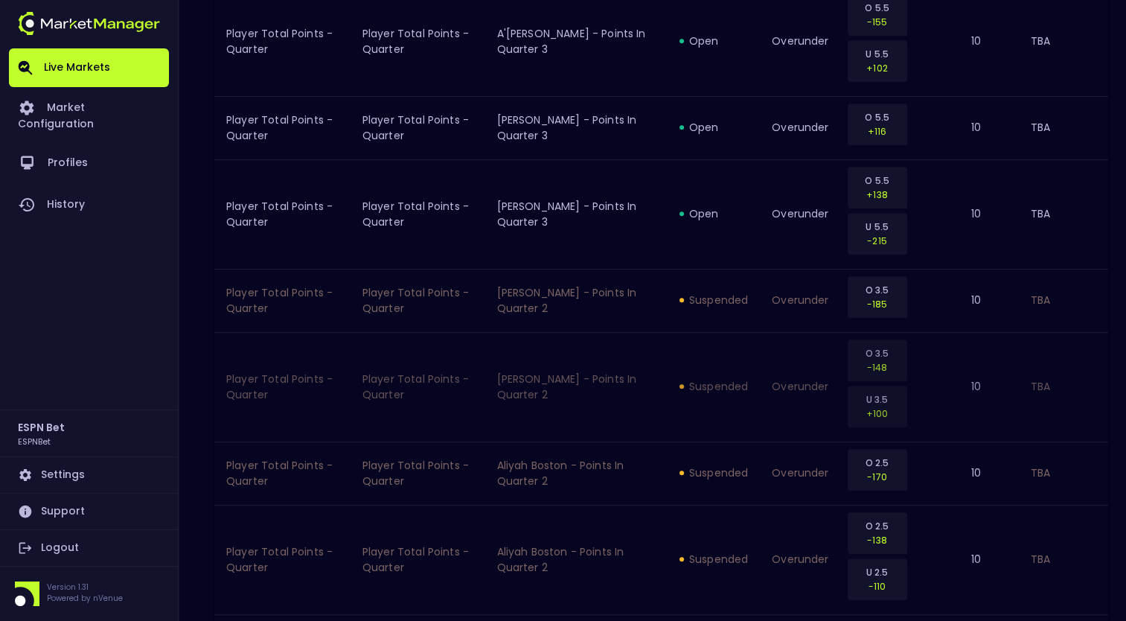
scroll to position [875, 0]
